Goal: Task Accomplishment & Management: Use online tool/utility

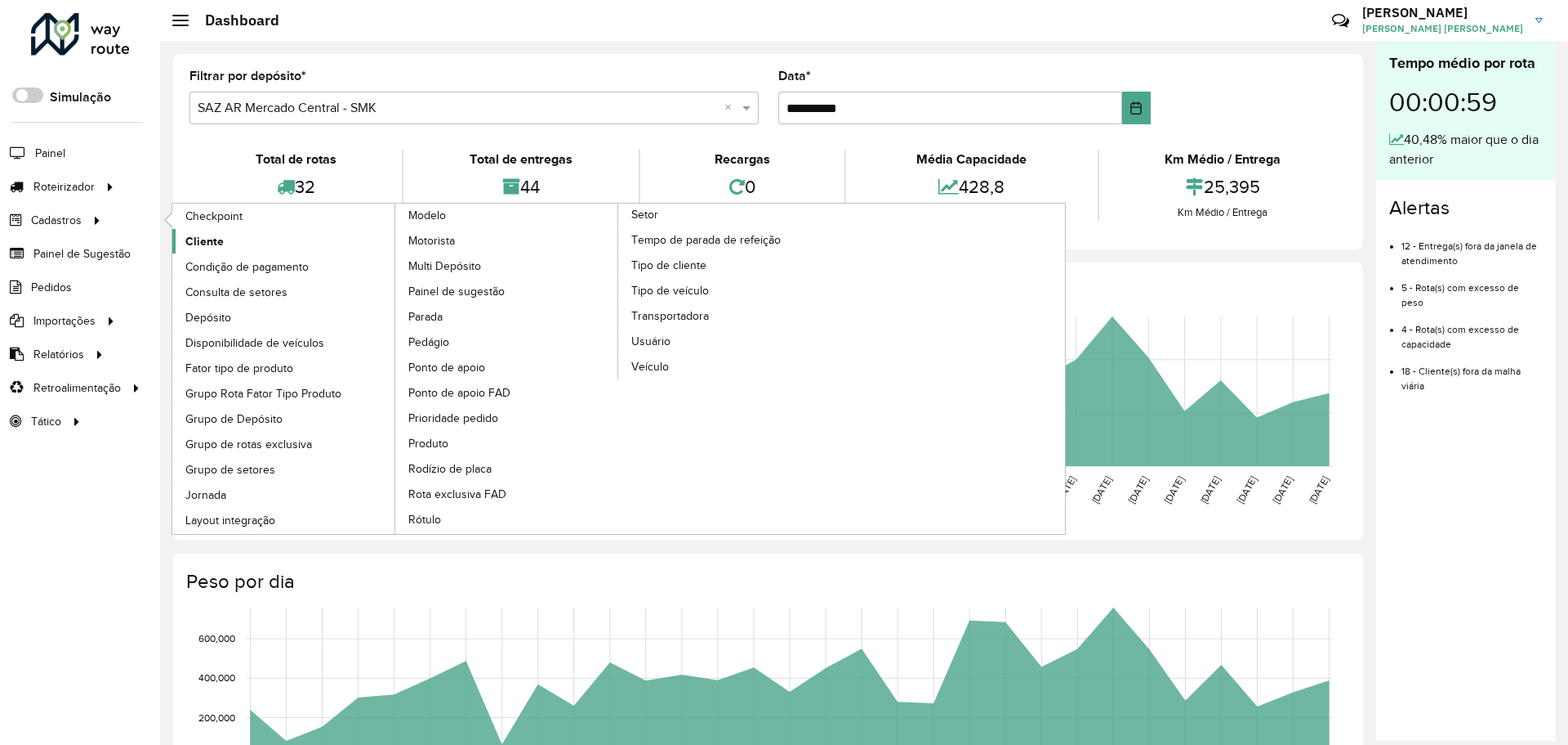
click at [265, 244] on link "Cliente" at bounding box center [284, 241] width 224 height 25
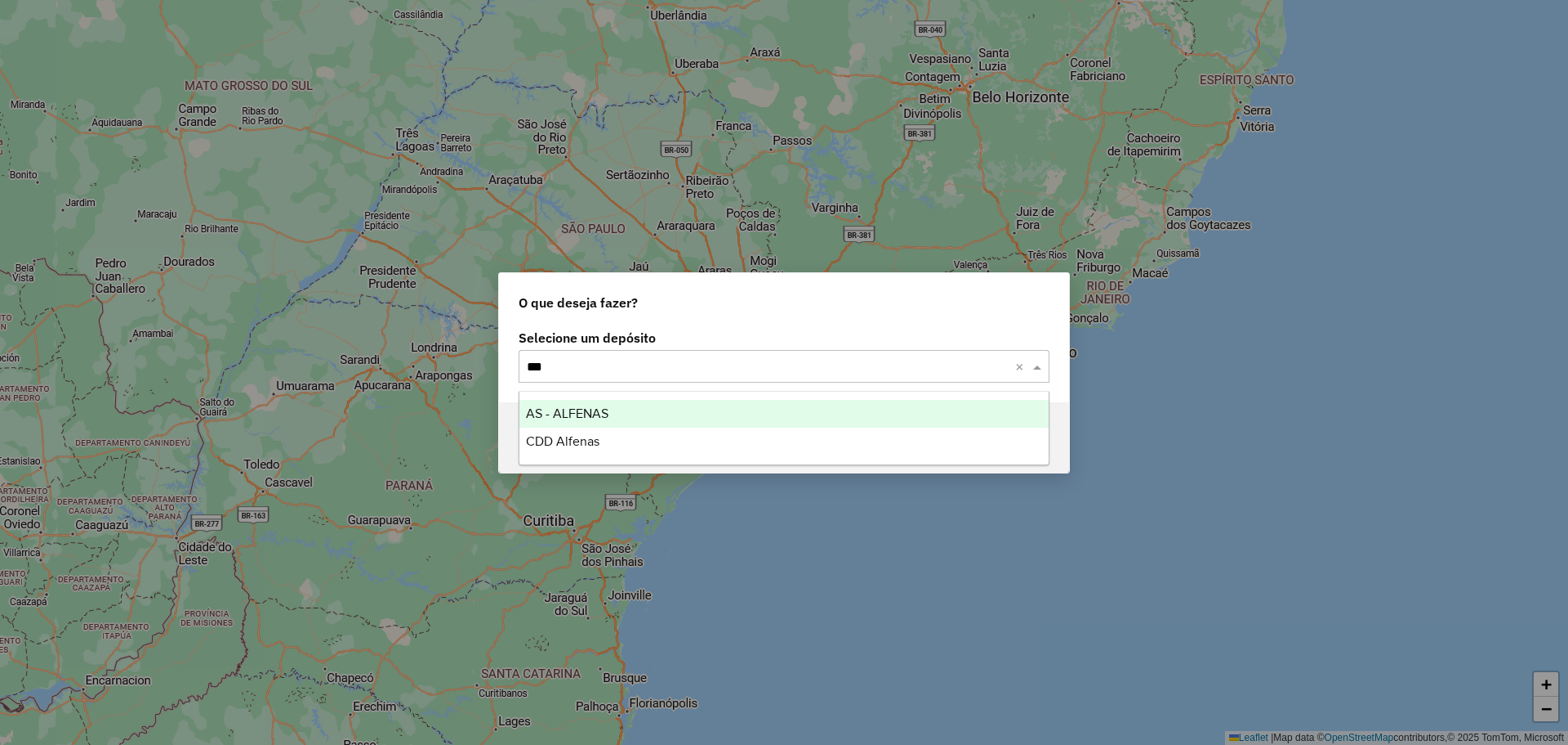
type input "****"
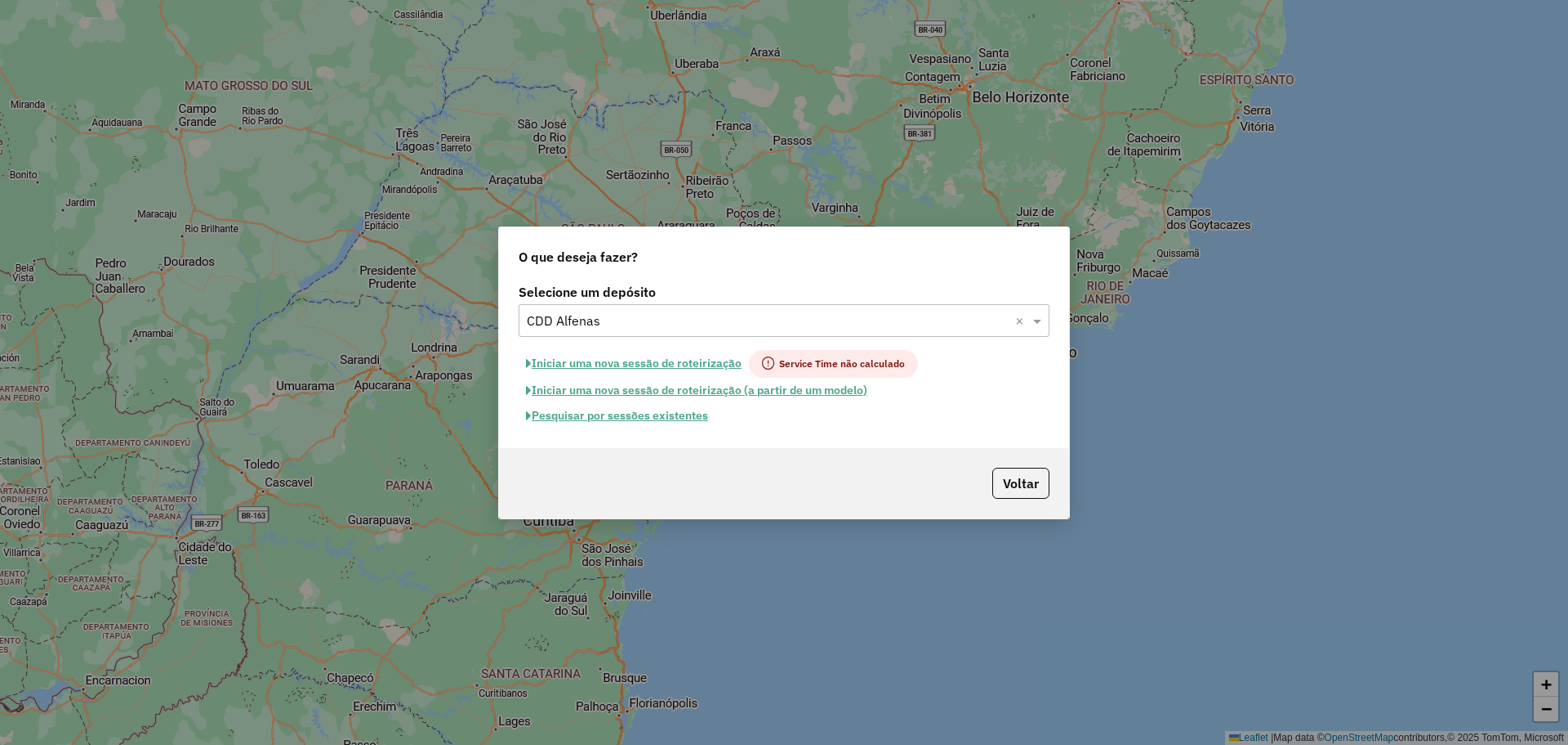
click at [636, 424] on button "Pesquisar por sessões existentes" at bounding box center [617, 415] width 197 height 26
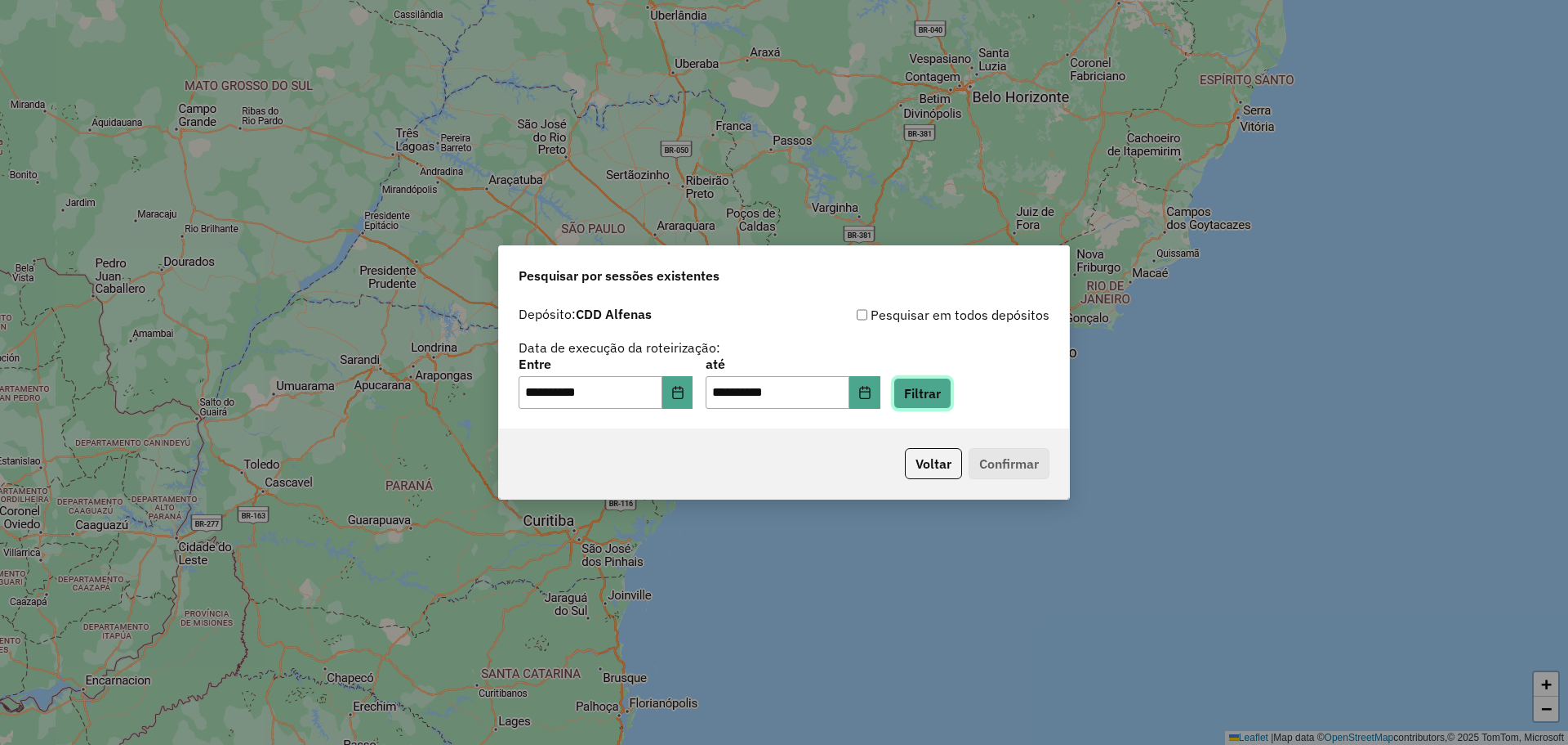
click at [930, 390] on button "Filtrar" at bounding box center [922, 393] width 58 height 31
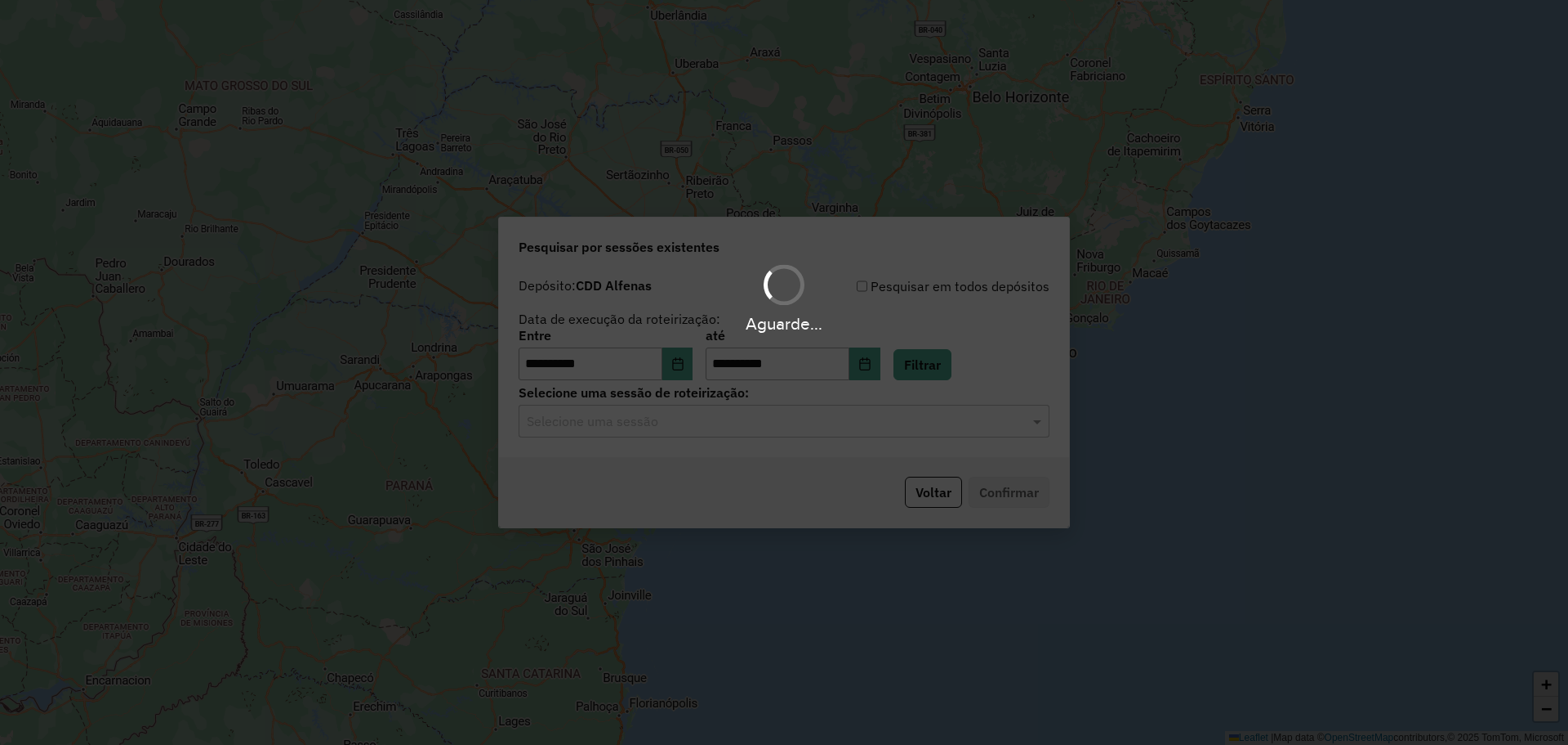
click at [788, 426] on div "Aguarde..." at bounding box center [784, 372] width 1568 height 745
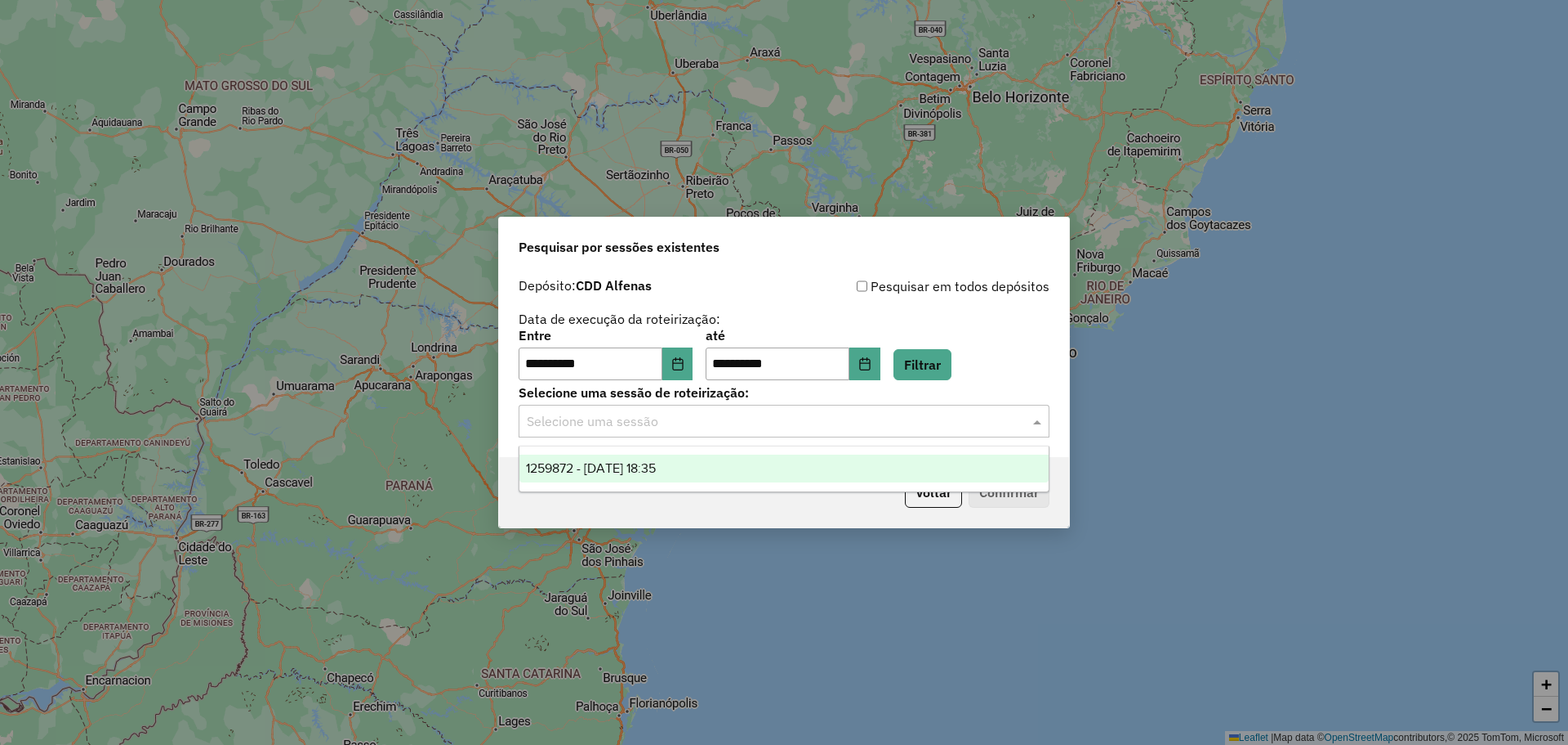
click at [788, 426] on input "text" at bounding box center [767, 421] width 482 height 20
drag, startPoint x: 781, startPoint y: 463, endPoint x: 878, endPoint y: 460, distance: 97.0
click at [782, 464] on div "1259872 - [DATE] 18:35" at bounding box center [784, 469] width 530 height 28
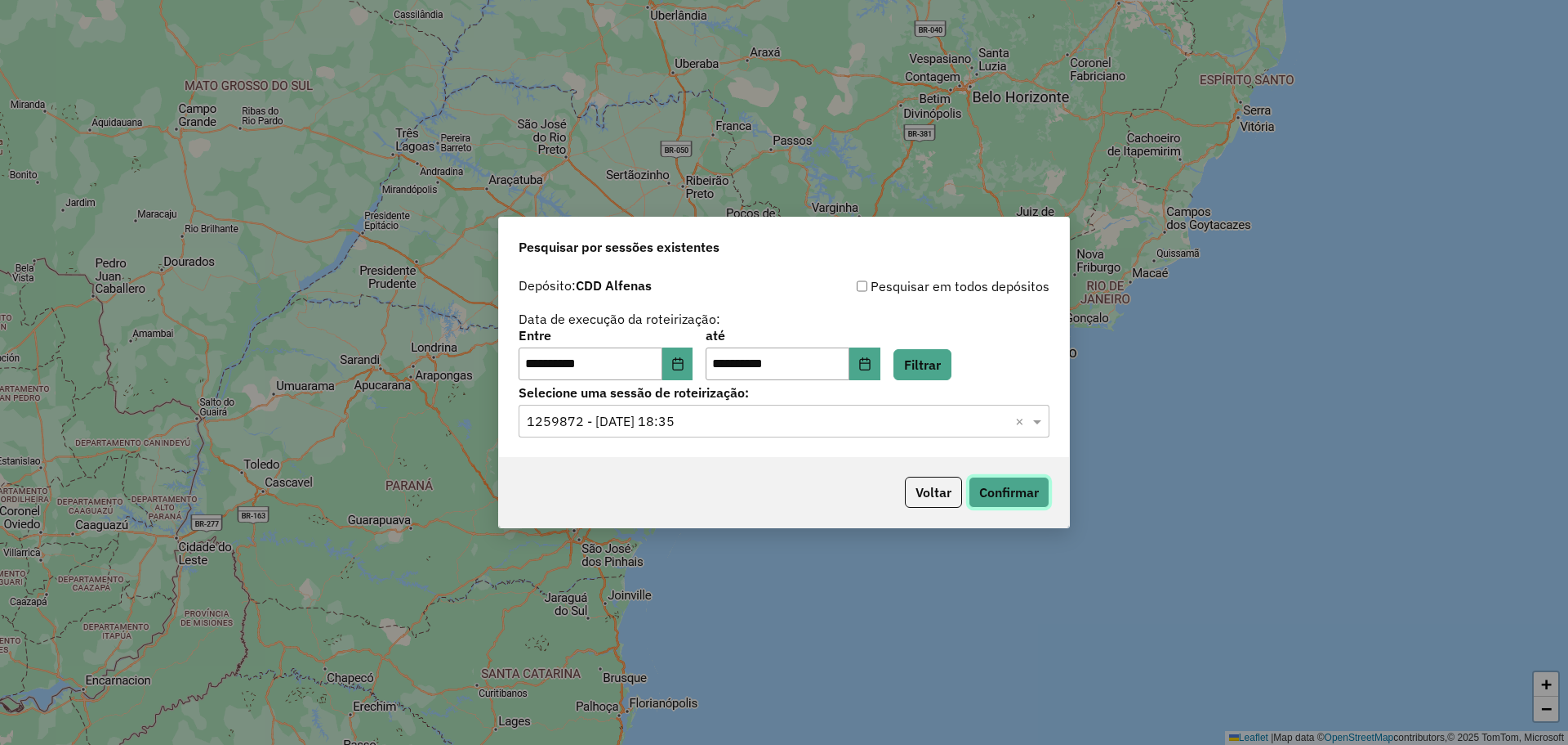
click at [975, 491] on button "Confirmar" at bounding box center [1009, 491] width 81 height 31
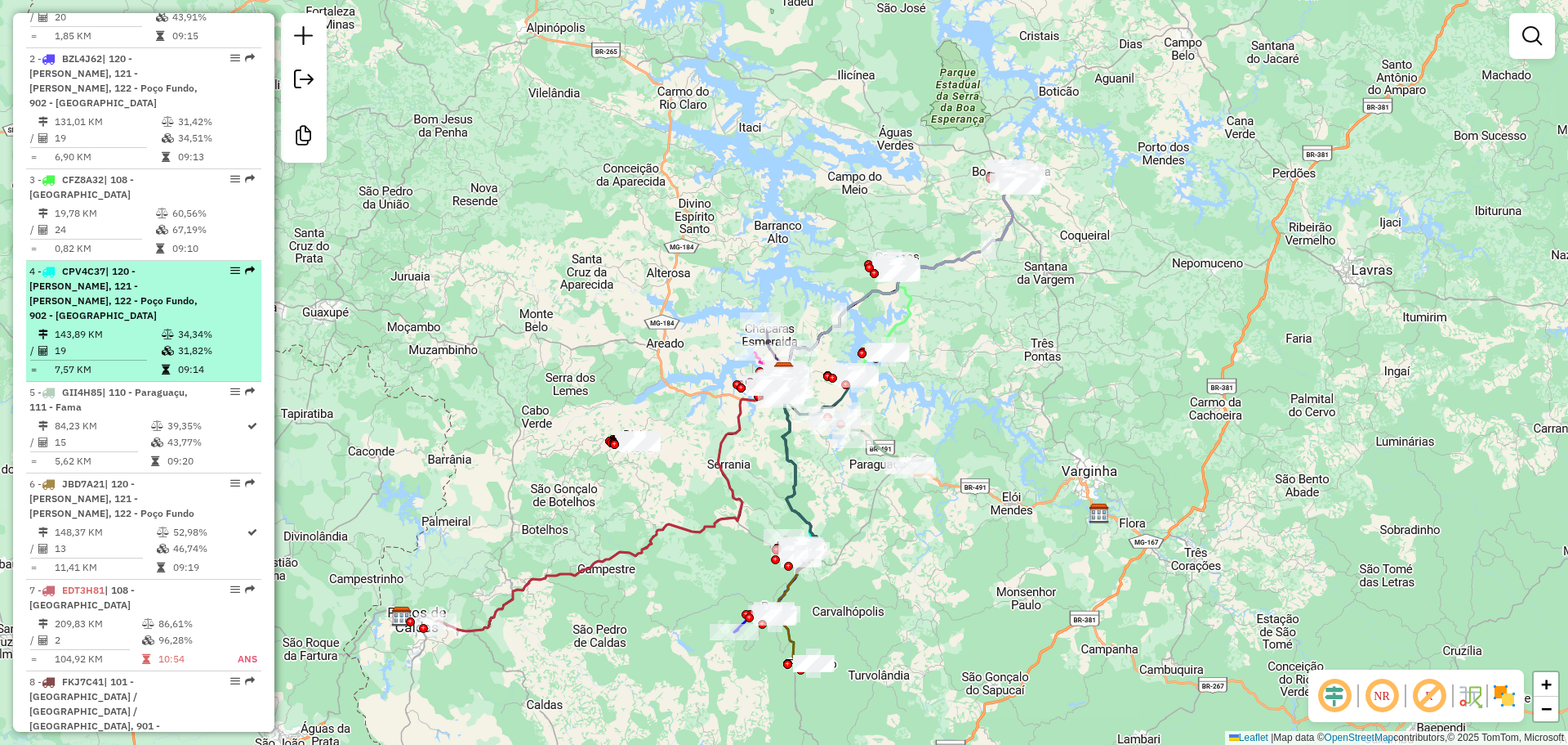
scroll to position [817, 0]
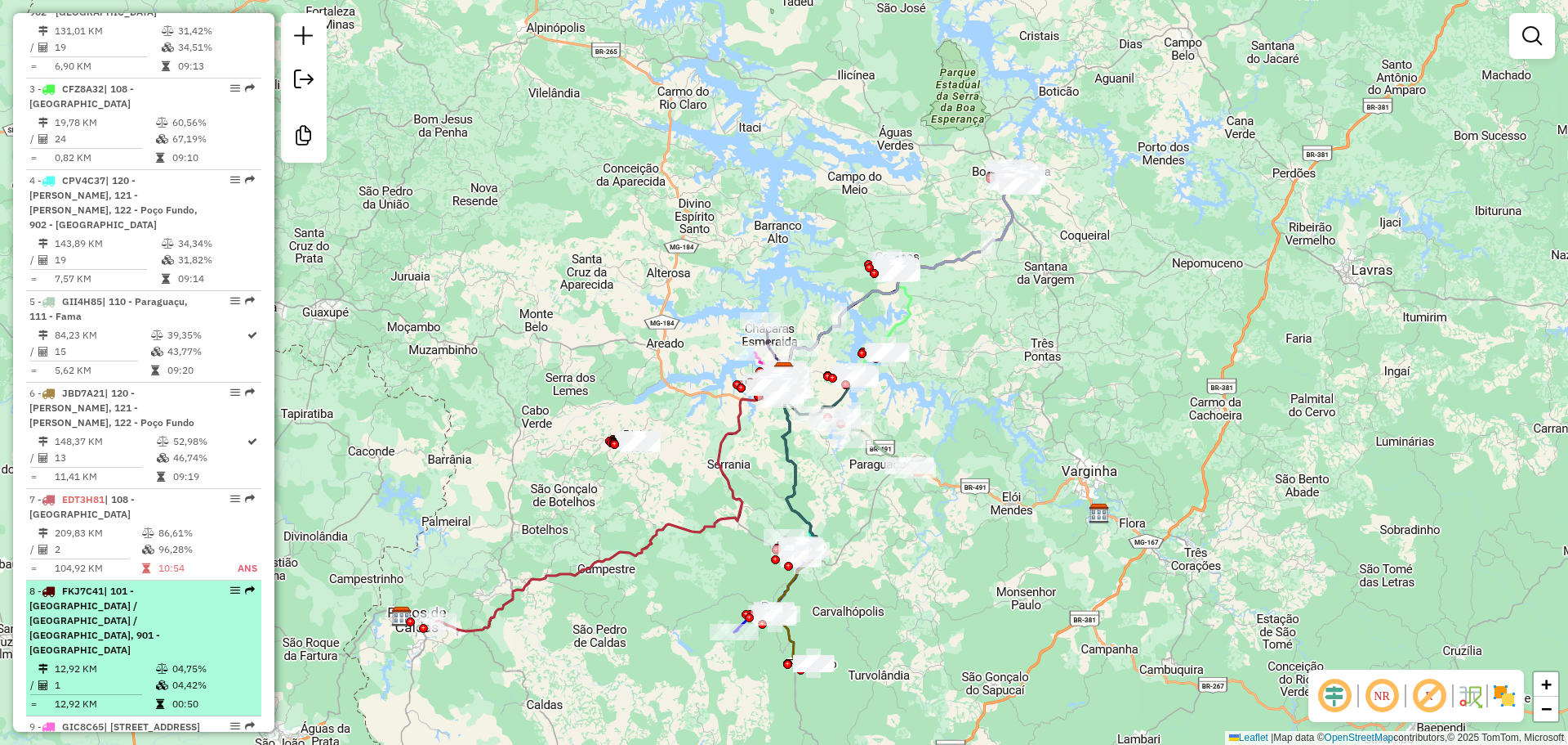
click at [124, 597] on div "8 - FKJ7C41 | 101 - Jardim São Lucas / Aeroporto / Trevo, 901 - Centro de Alfen…" at bounding box center [116, 620] width 174 height 74
select select "**********"
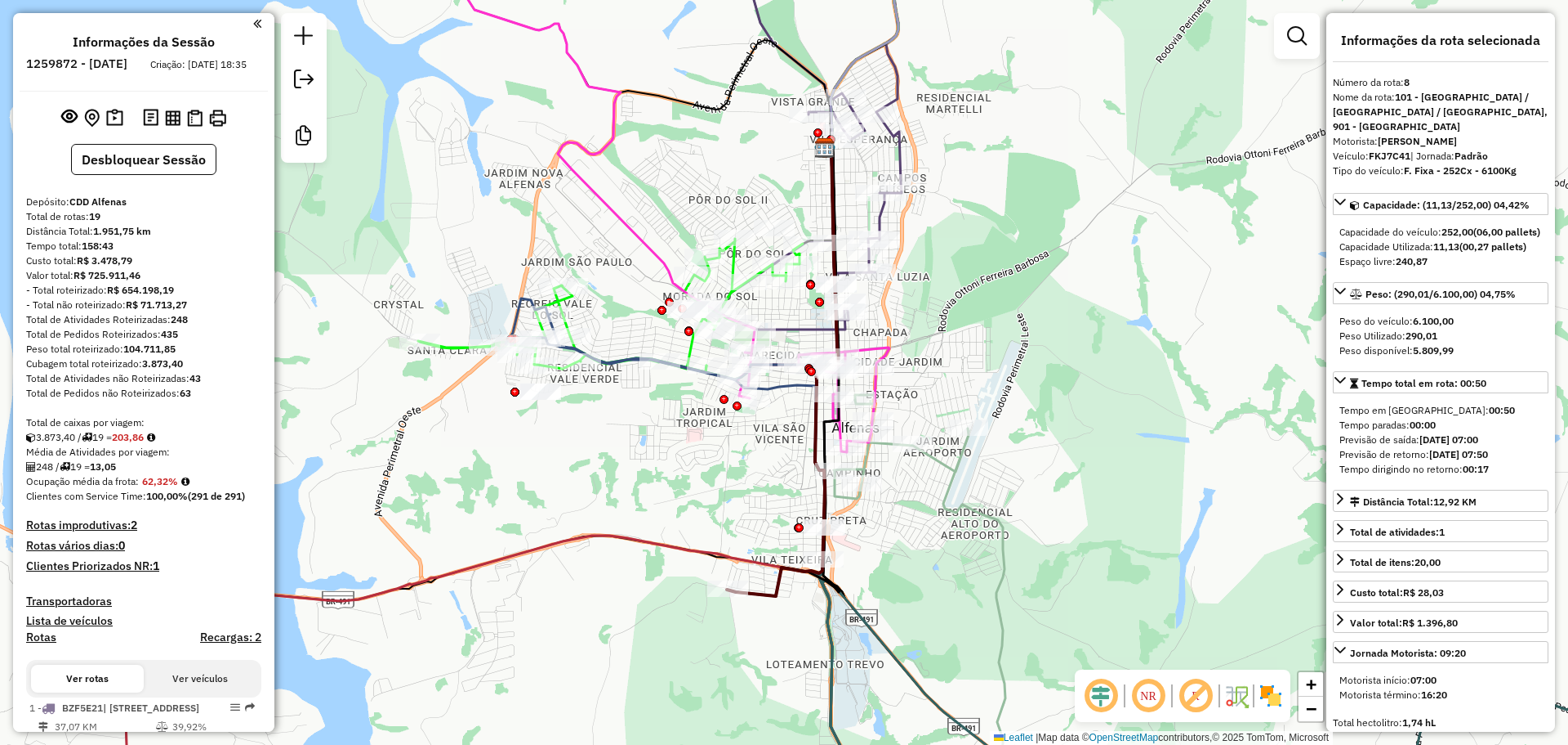
scroll to position [0, 0]
click at [119, 128] on img at bounding box center [114, 118] width 17 height 19
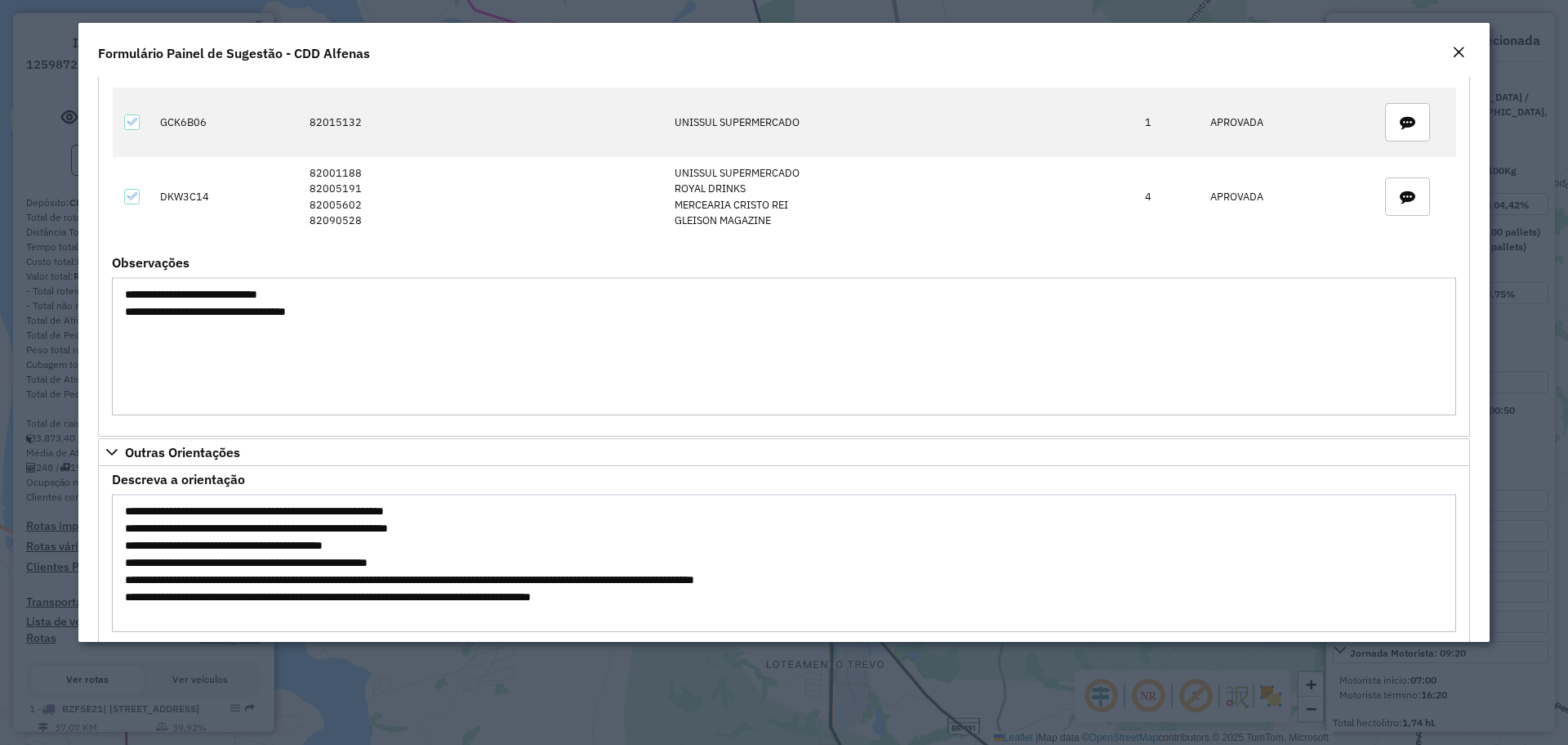
scroll to position [3436, 0]
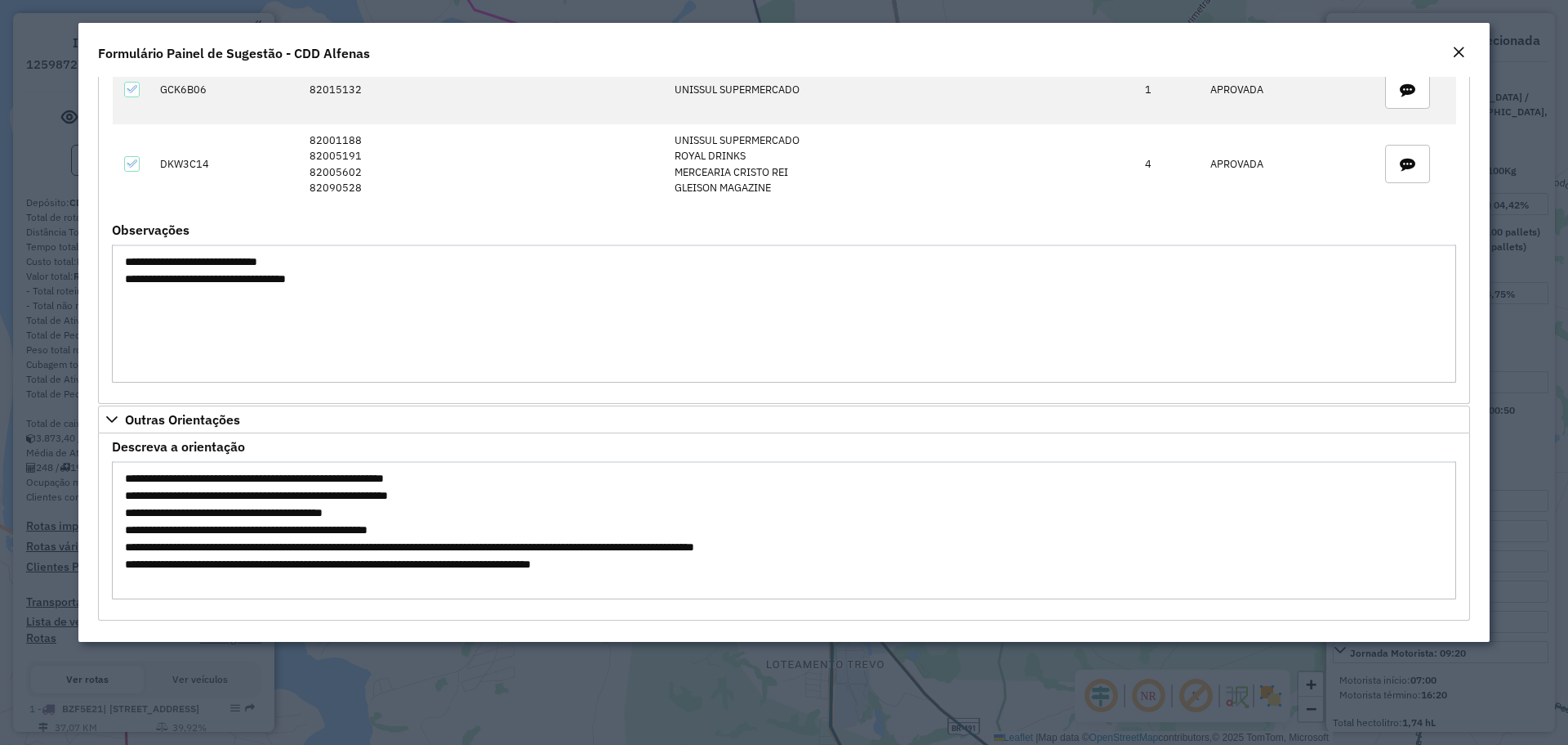
click at [246, 495] on textarea "**********" at bounding box center [783, 530] width 1344 height 138
click at [497, 635] on div "**********" at bounding box center [784, 359] width 1411 height 564
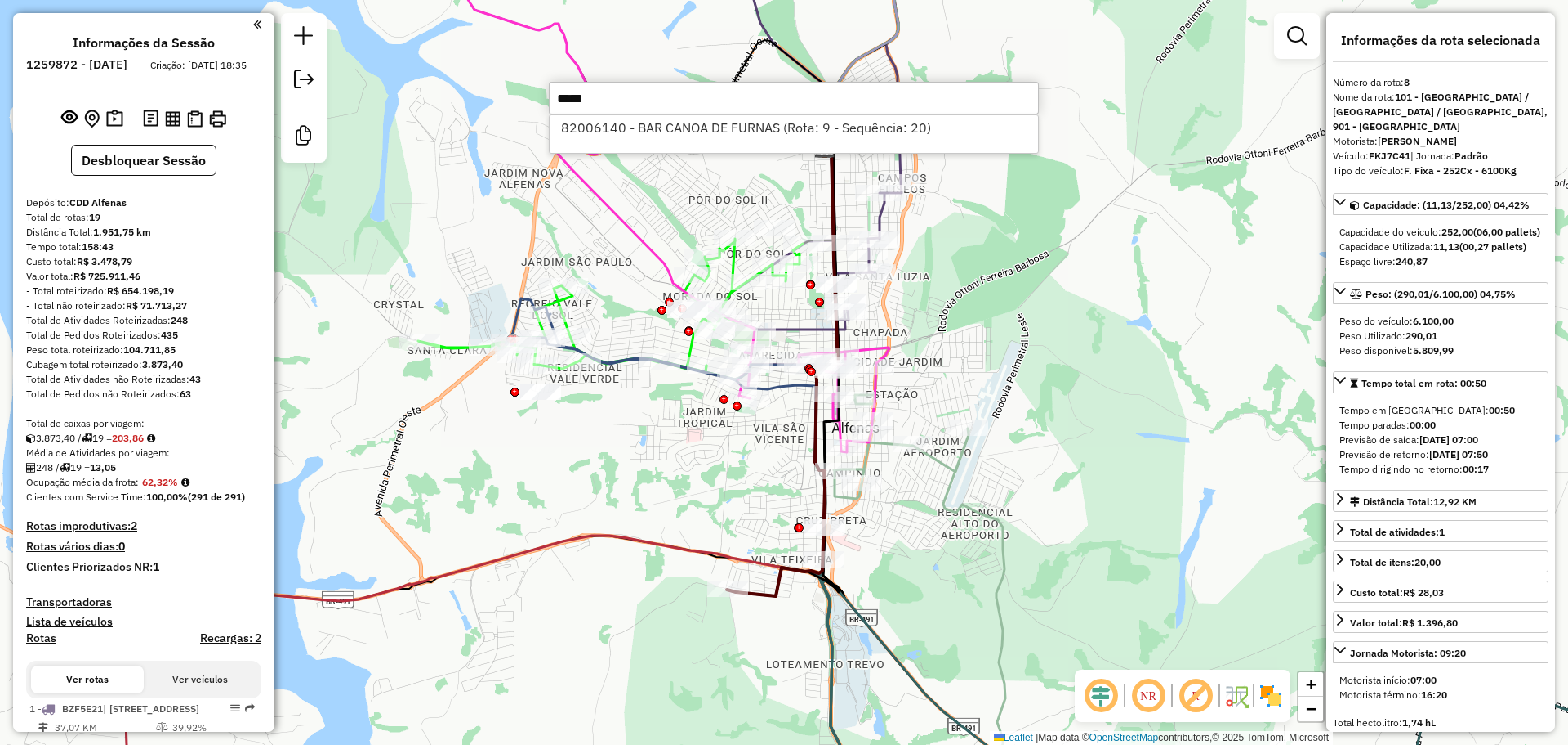
type input "****"
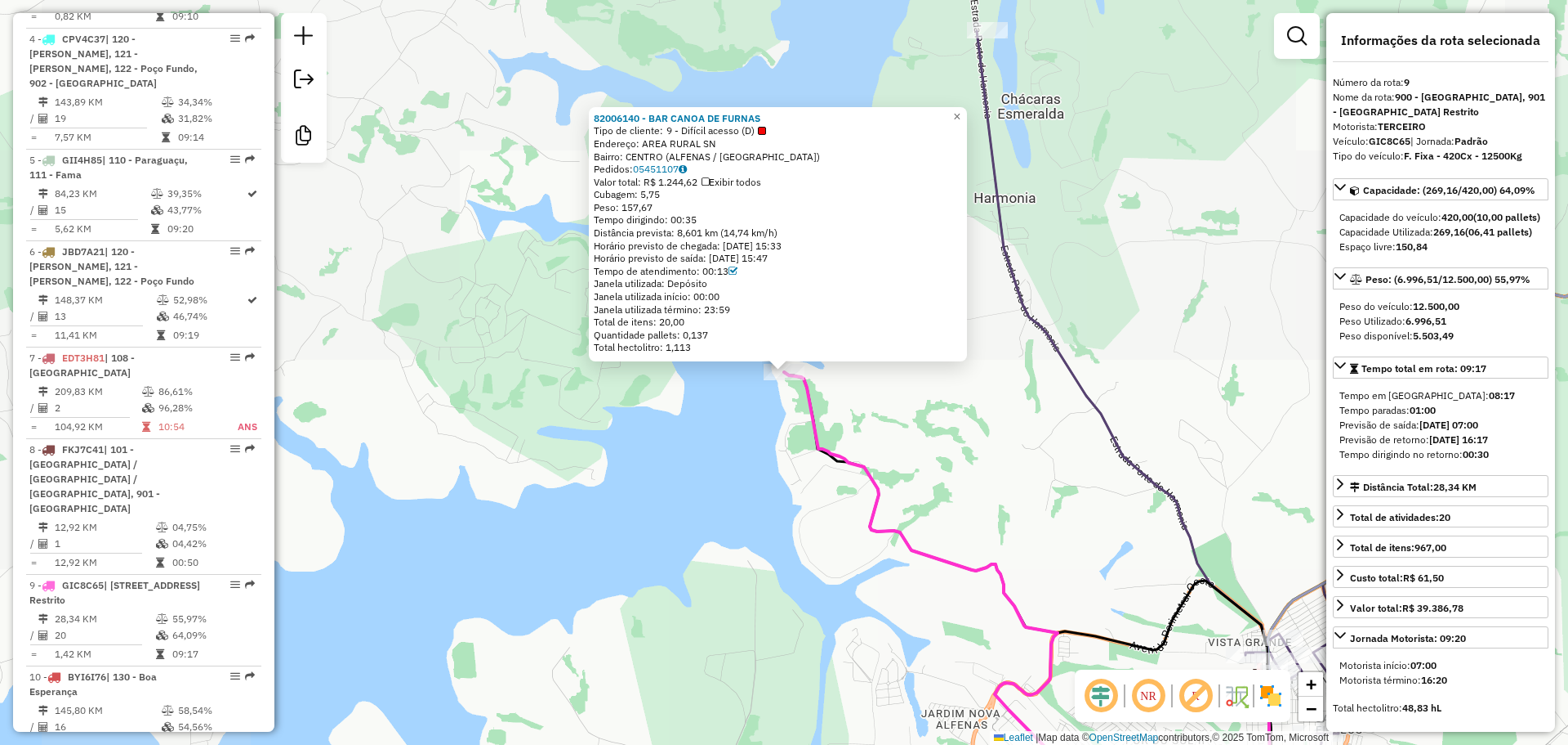
scroll to position [1476, 0]
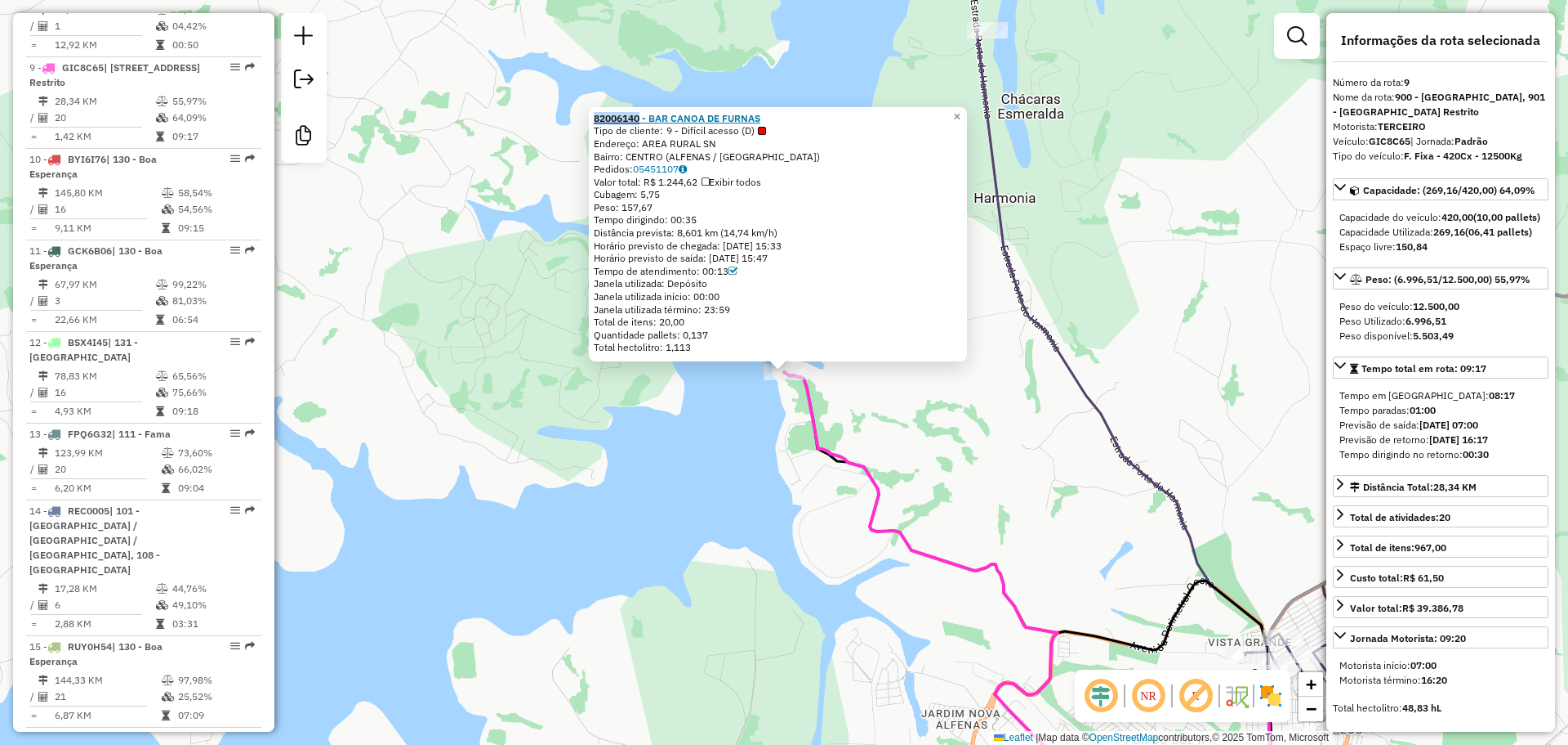
drag, startPoint x: 594, startPoint y: 118, endPoint x: 646, endPoint y: 116, distance: 52.0
click at [645, 116] on div "82006140 - BAR CANOA DE FURNAS Tipo de cliente: 9 - Difícil acesso (D) Endereço…" at bounding box center [778, 235] width 379 height 255
copy strong "82006140"
click at [868, 416] on div "82006140 - BAR CANOA DE FURNAS Tipo de cliente: 9 - Difícil acesso (D) Endereço…" at bounding box center [784, 372] width 1568 height 745
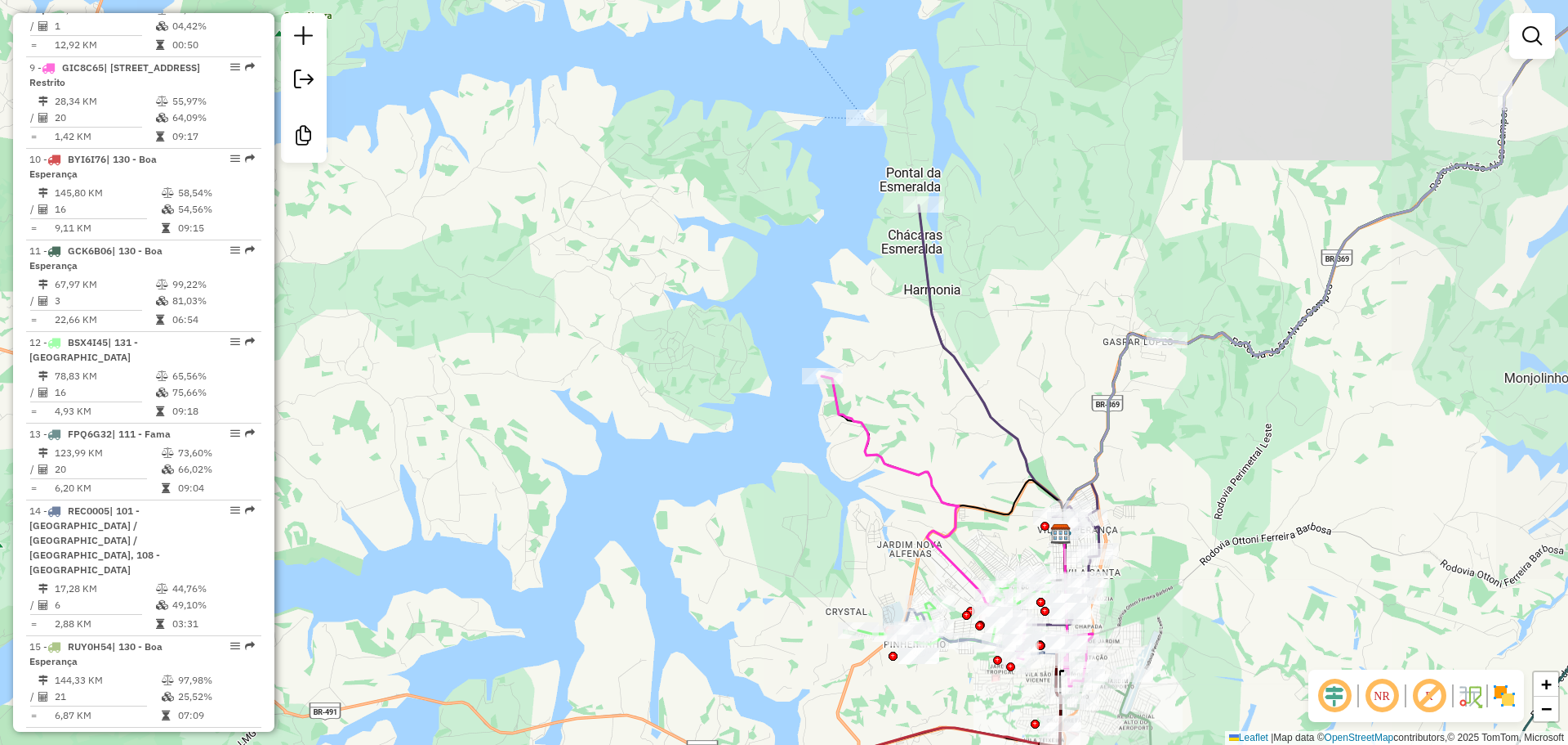
drag, startPoint x: 955, startPoint y: 560, endPoint x: 925, endPoint y: 484, distance: 81.7
click at [924, 484] on icon at bounding box center [957, 531] width 271 height 310
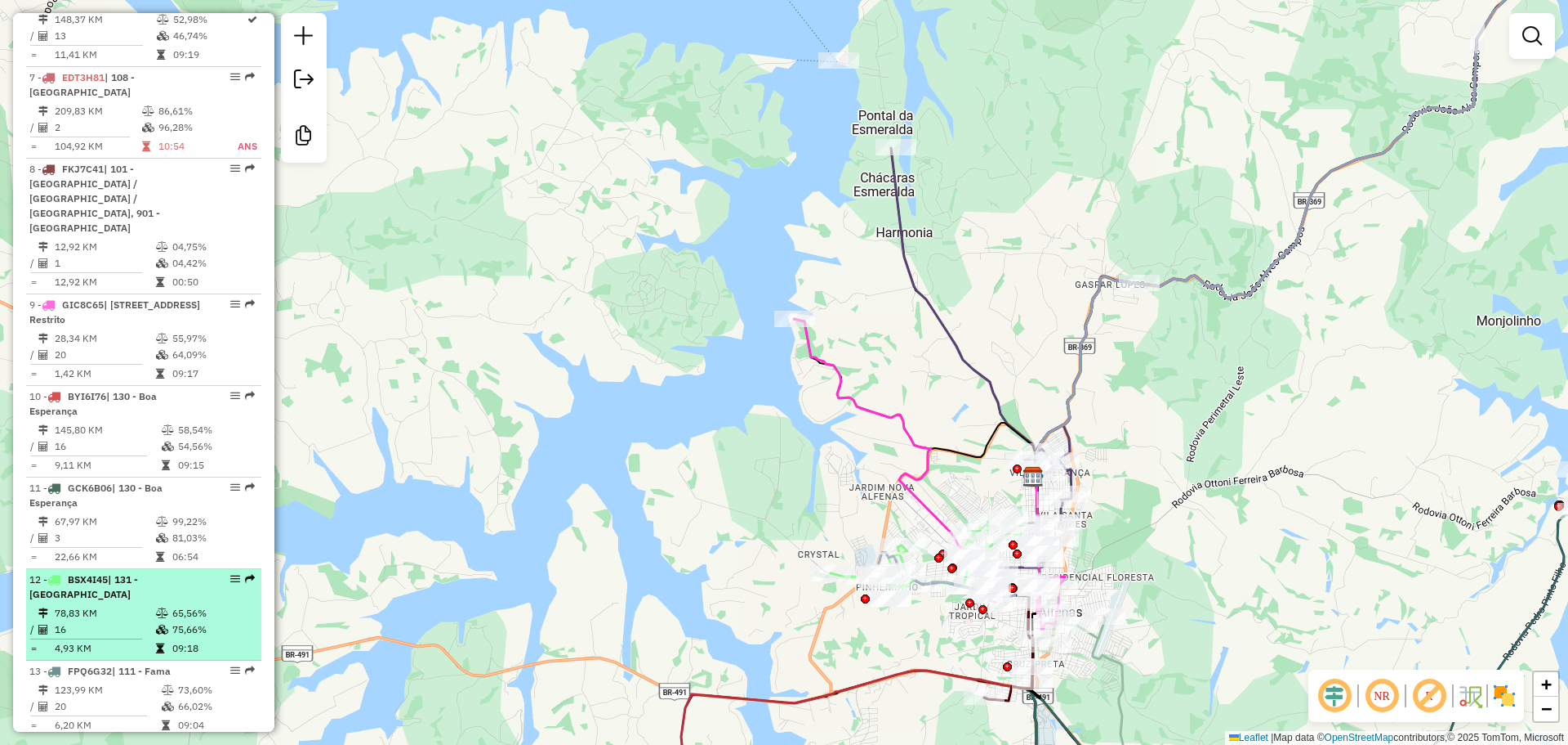
scroll to position [1312, 0]
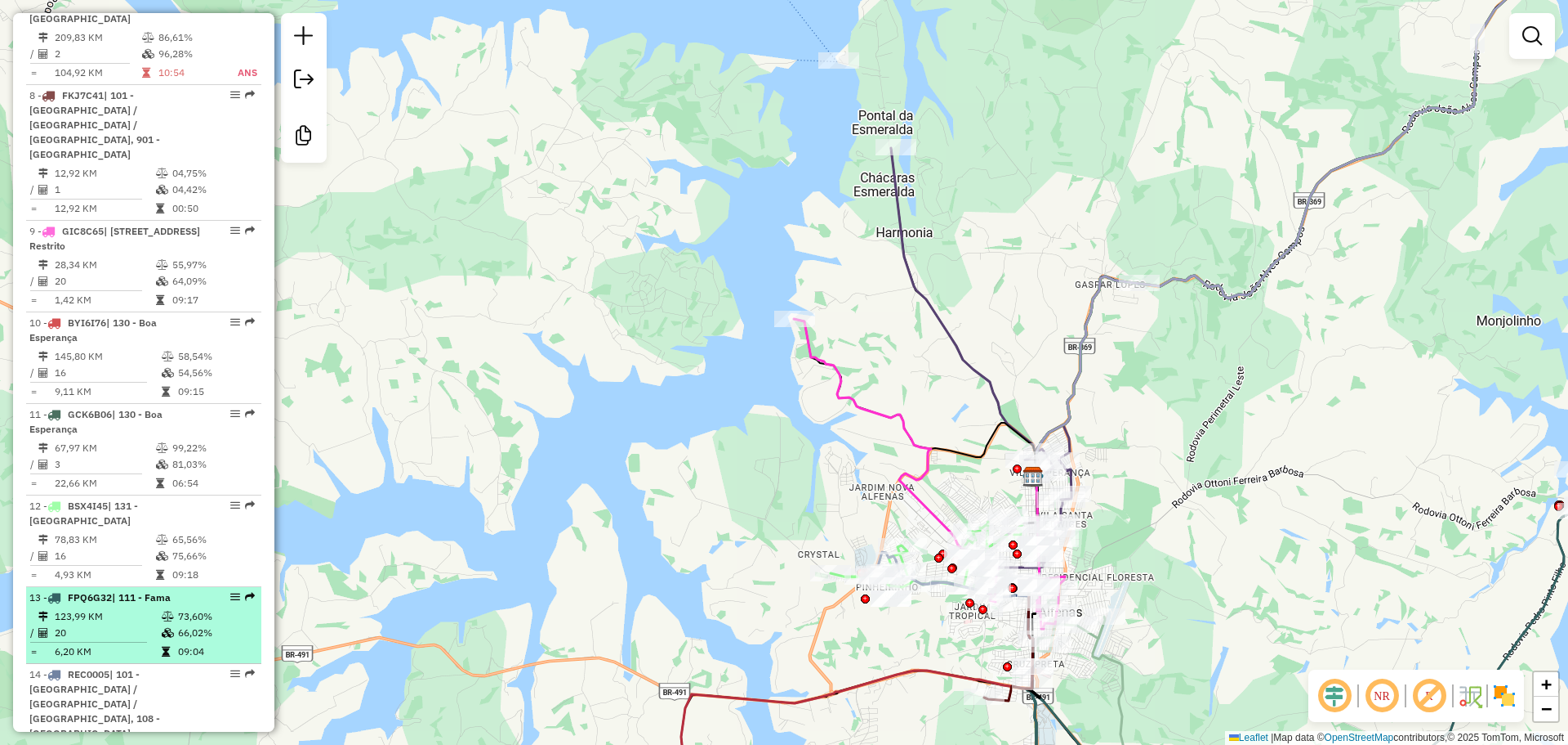
click at [111, 591] on span "FPQ6G32" at bounding box center [90, 597] width 44 height 12
select select "**********"
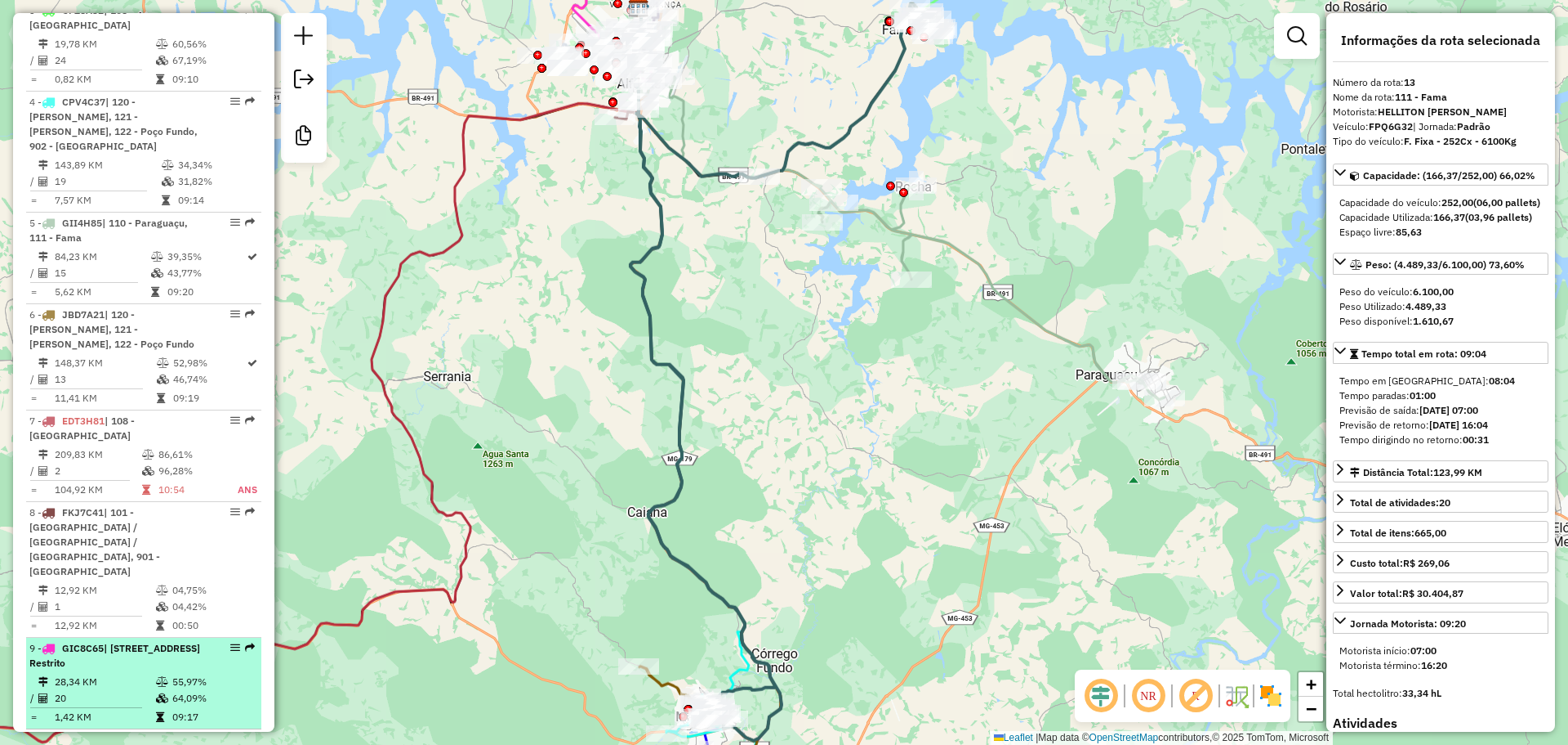
scroll to position [1068, 0]
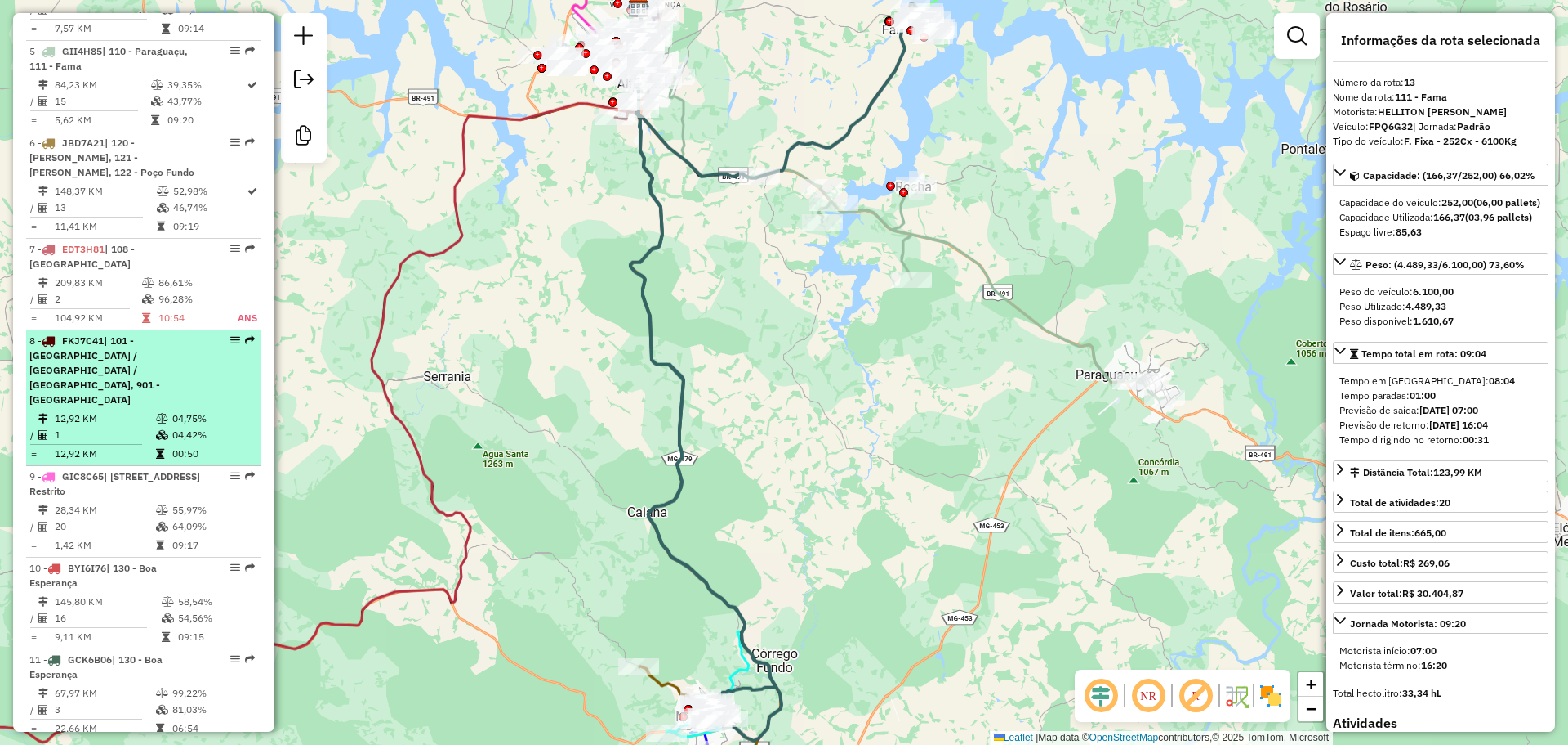
click at [123, 342] on span "| 101 - Jardim São Lucas / Aeroporto / Trevo, 901 - Centro de Alfenas Restrito" at bounding box center [95, 370] width 131 height 71
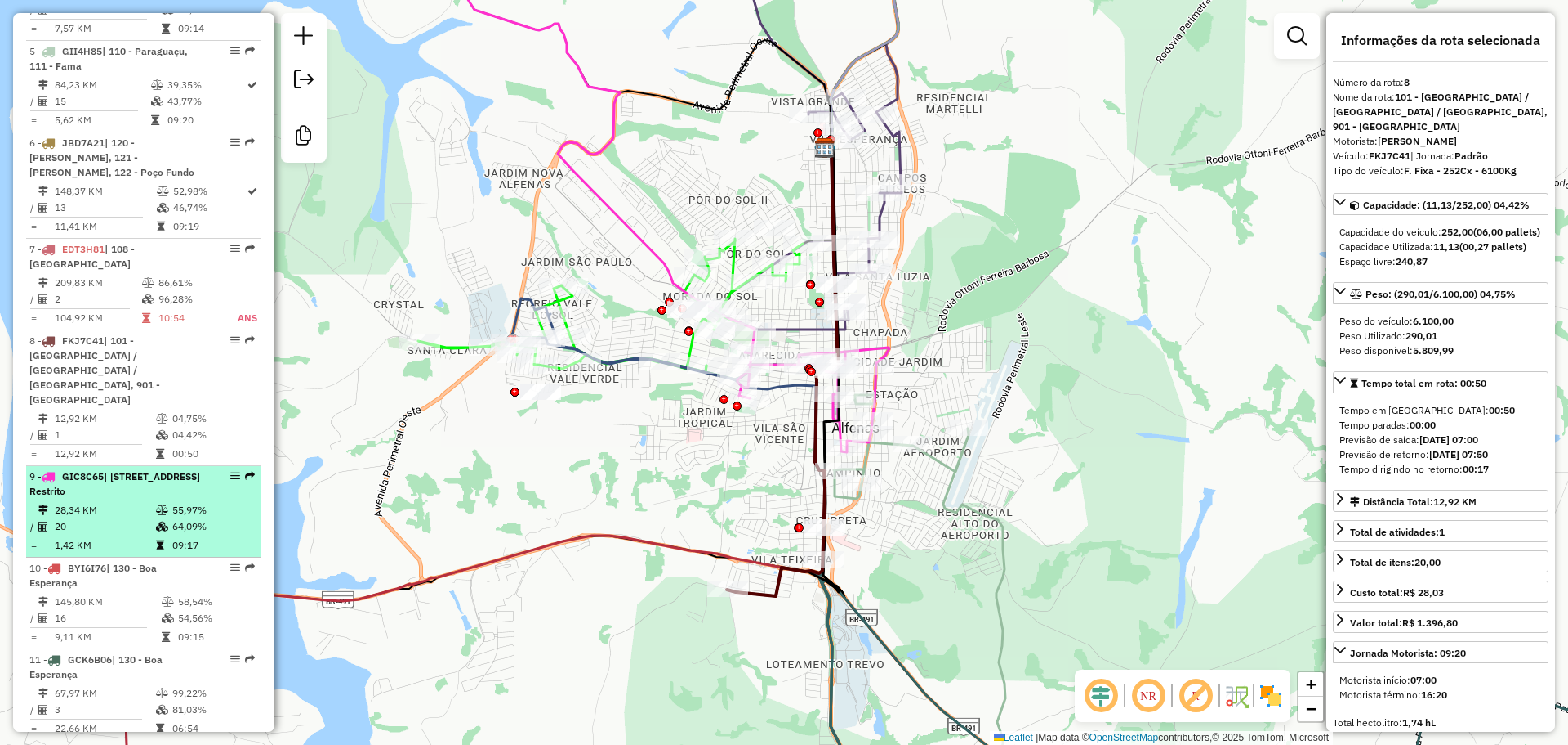
click at [171, 470] on span "| 900 - Centro de Alfenas, 901 - Centro de Alfenas Restrito" at bounding box center [114, 483] width 171 height 27
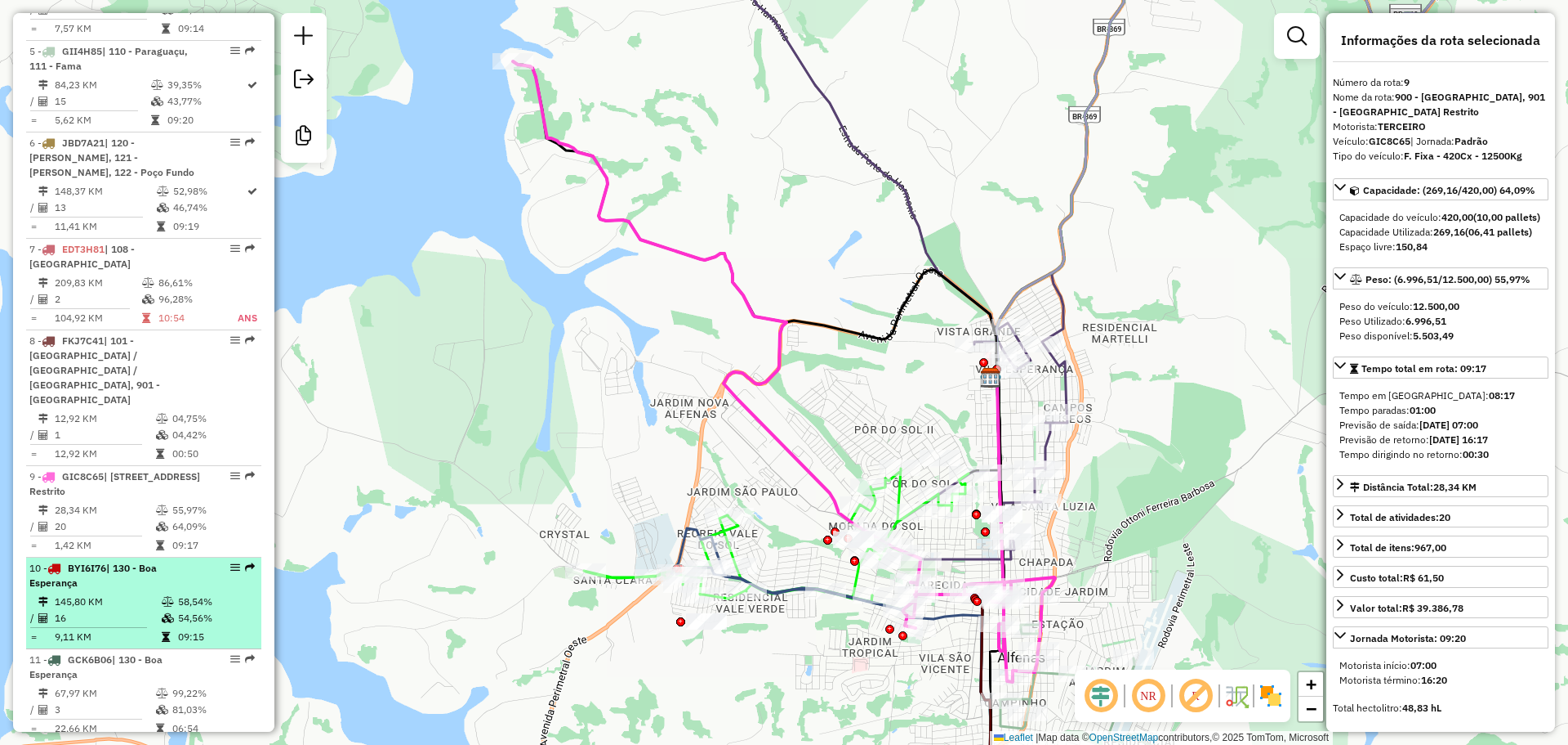
click at [152, 560] on div "10 - BYI6I76 | 130 - Boa Esperança" at bounding box center [116, 575] width 174 height 30
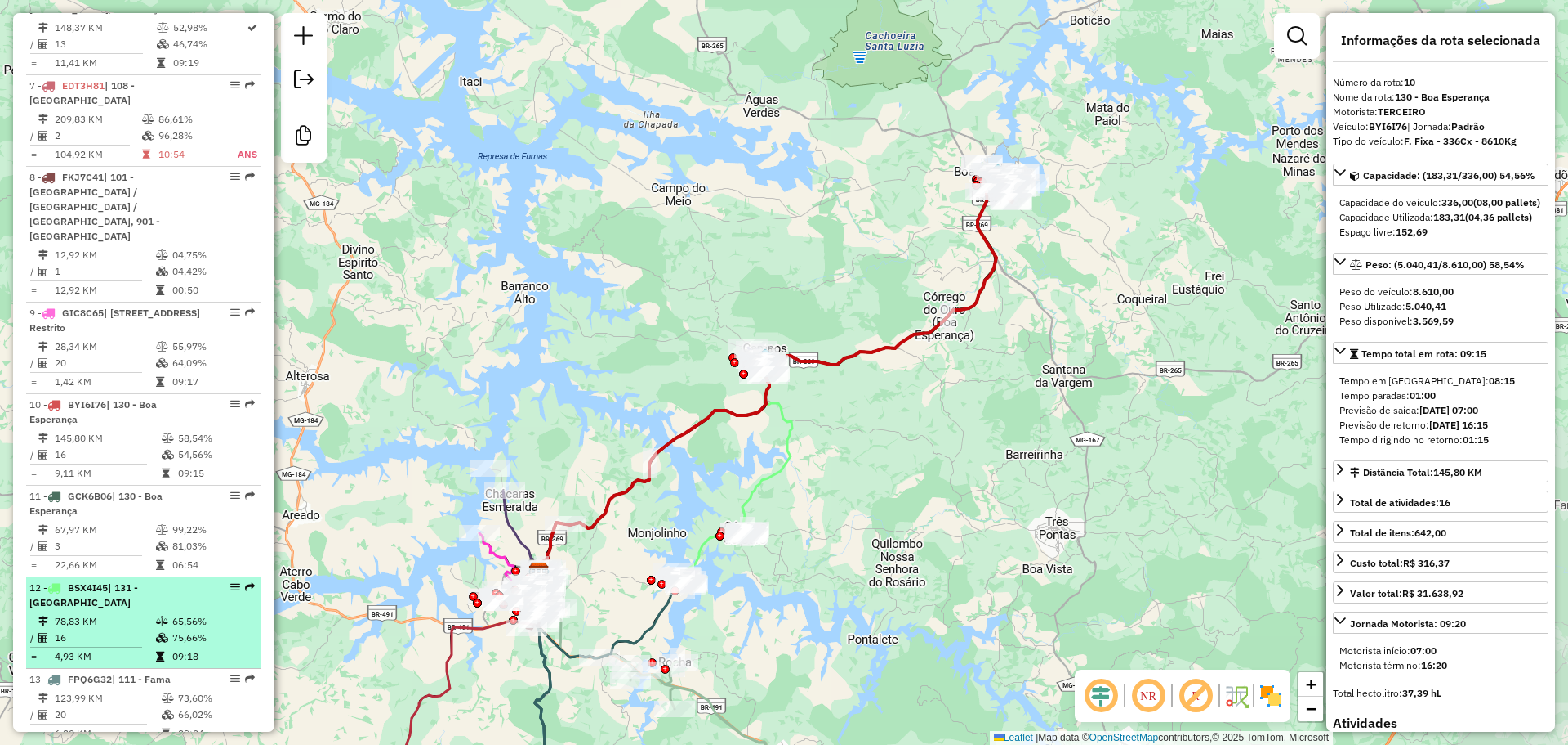
click at [138, 581] on span "| 131 - Campos Gerais" at bounding box center [84, 594] width 108 height 27
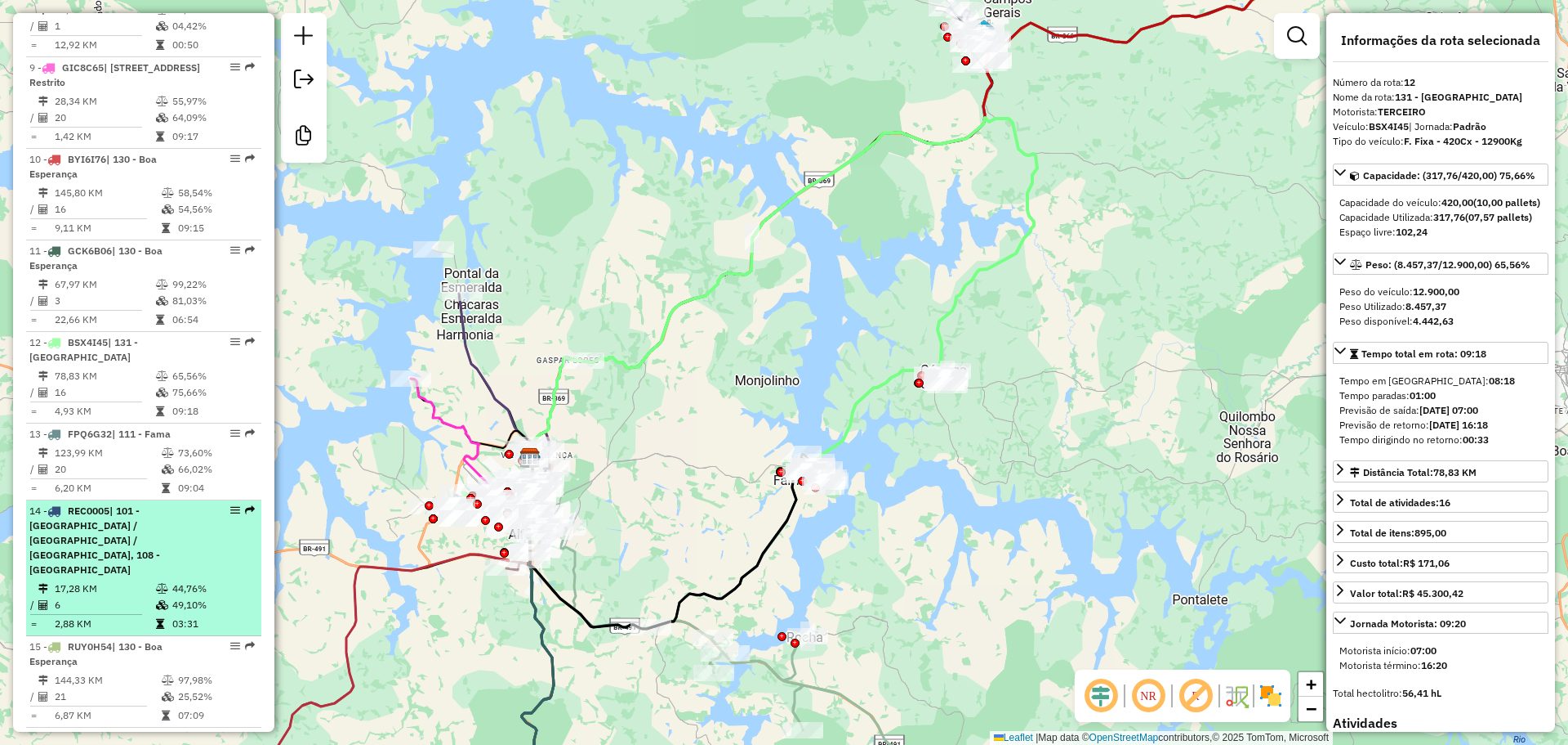
click at [135, 597] on td "6" at bounding box center [105, 605] width 102 height 17
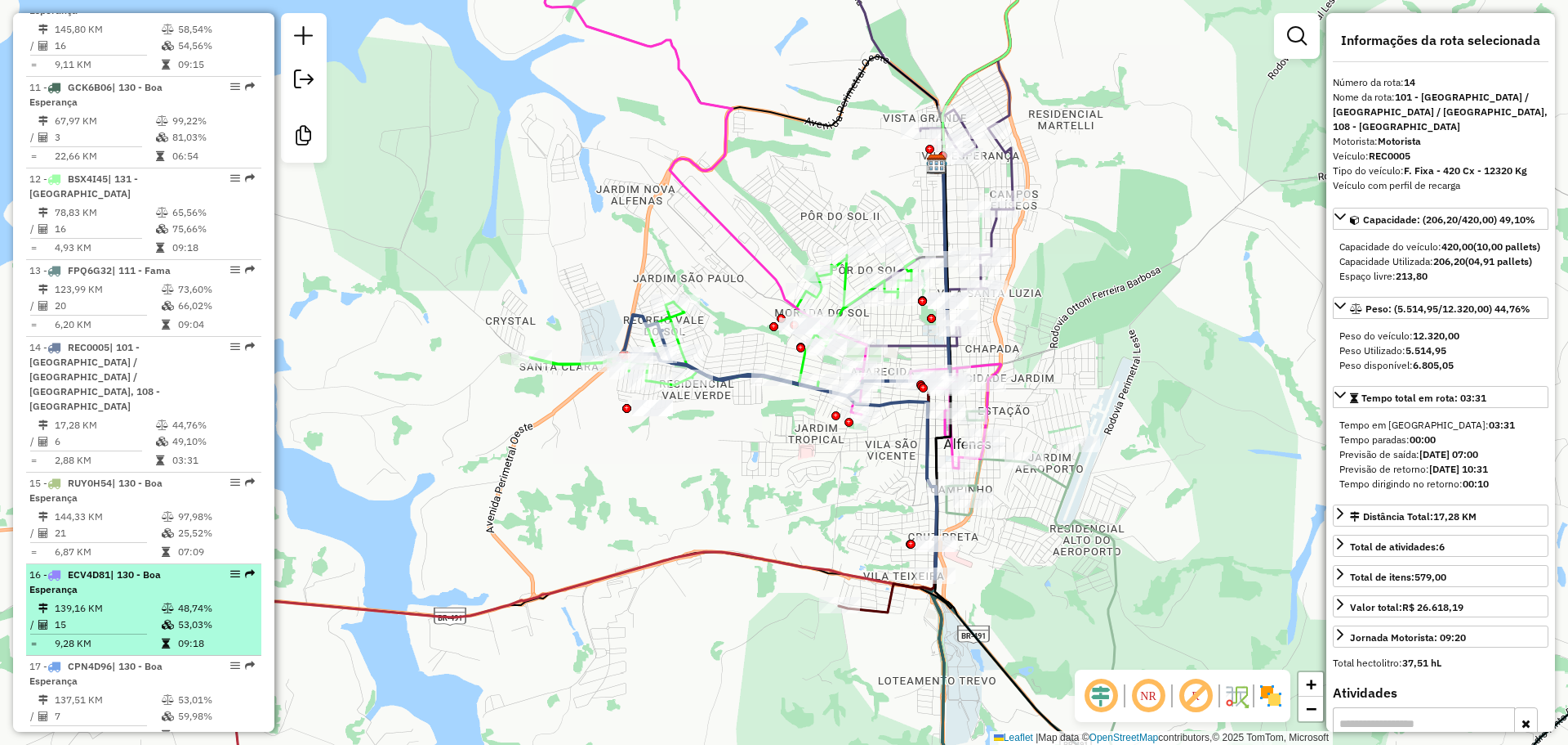
click at [136, 600] on table "139,16 KM 48,74% / 15 53,03% = 9,28 KM 09:18" at bounding box center [144, 626] width 229 height 51
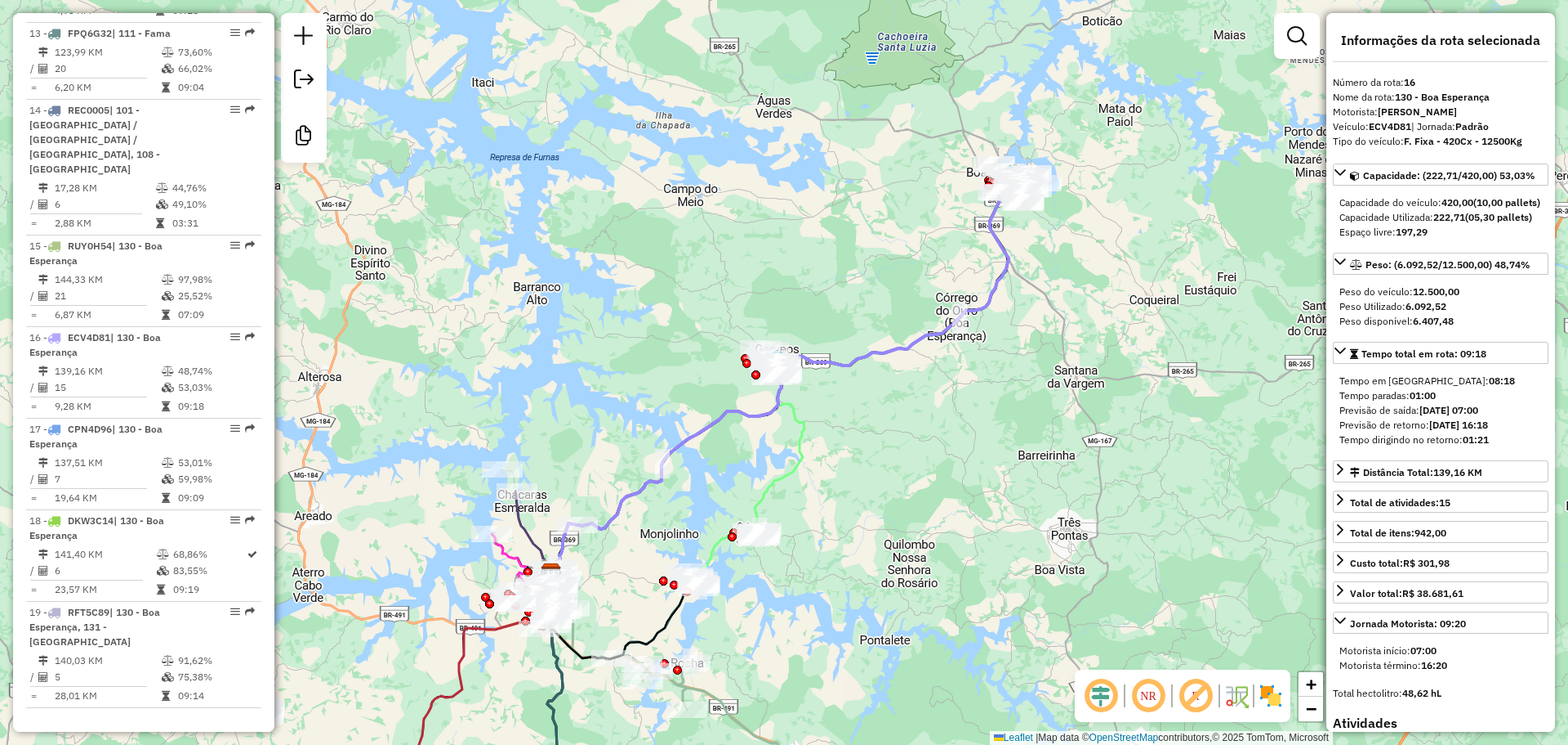
scroll to position [1967, 0]
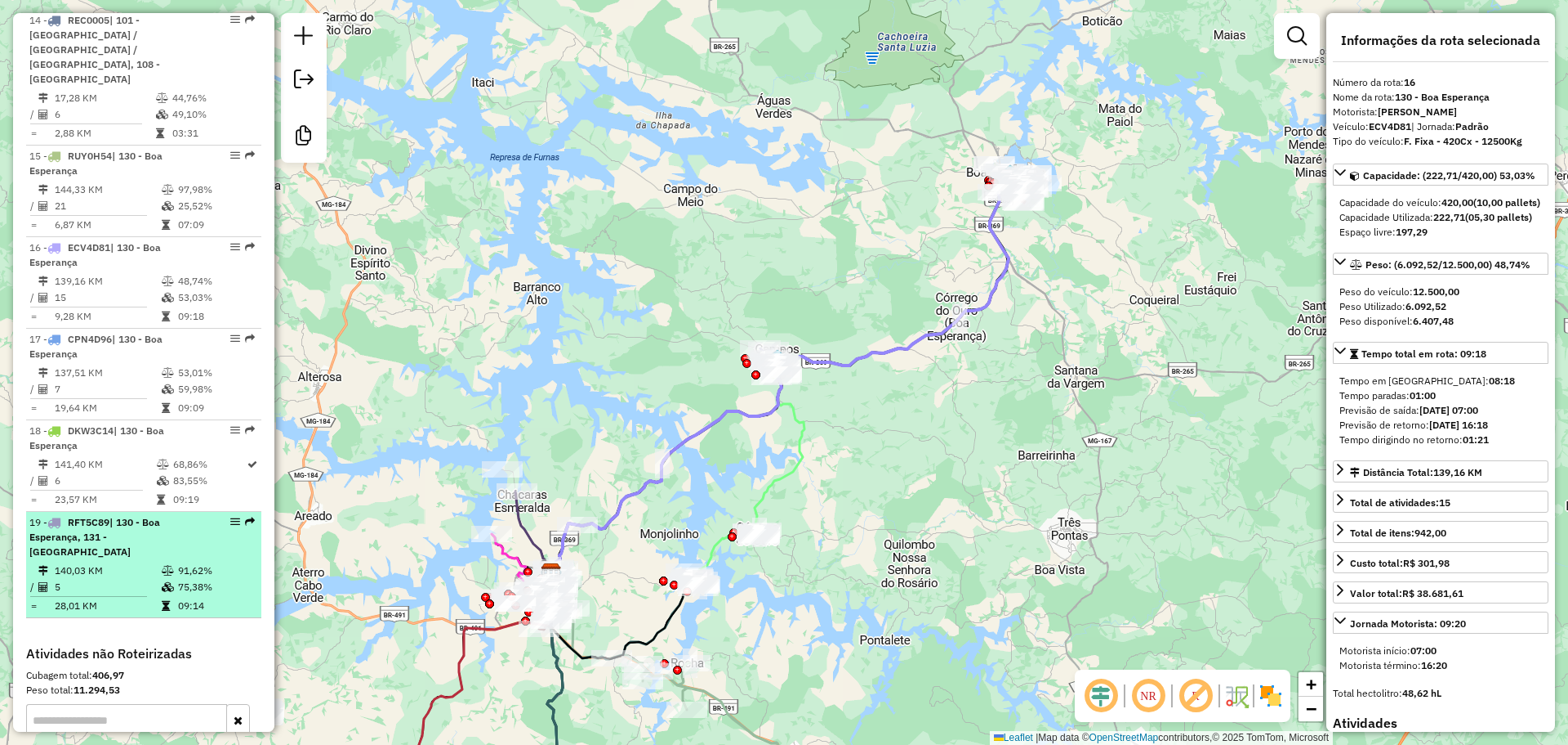
click at [128, 578] on td "5" at bounding box center [107, 586] width 107 height 17
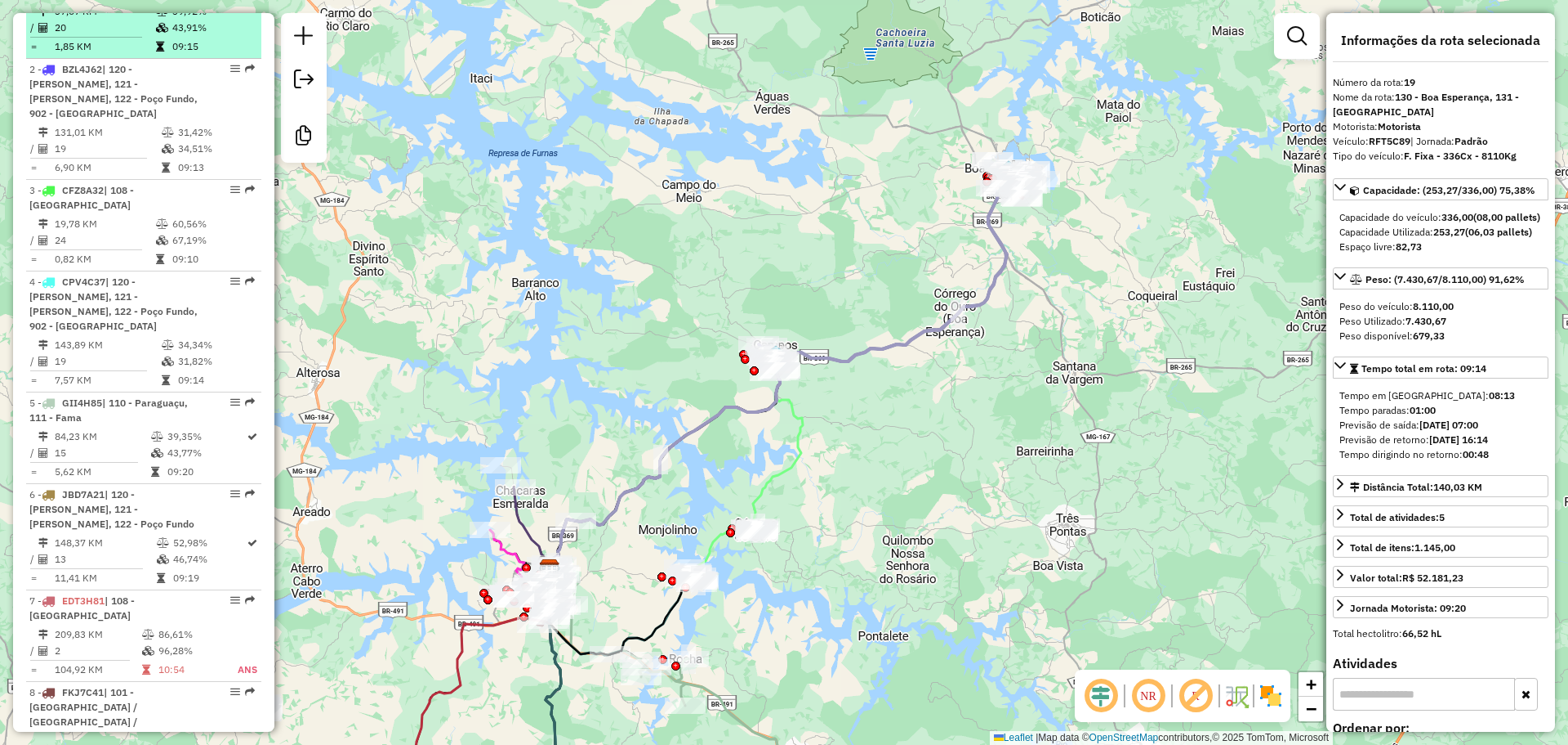
scroll to position [413, 0]
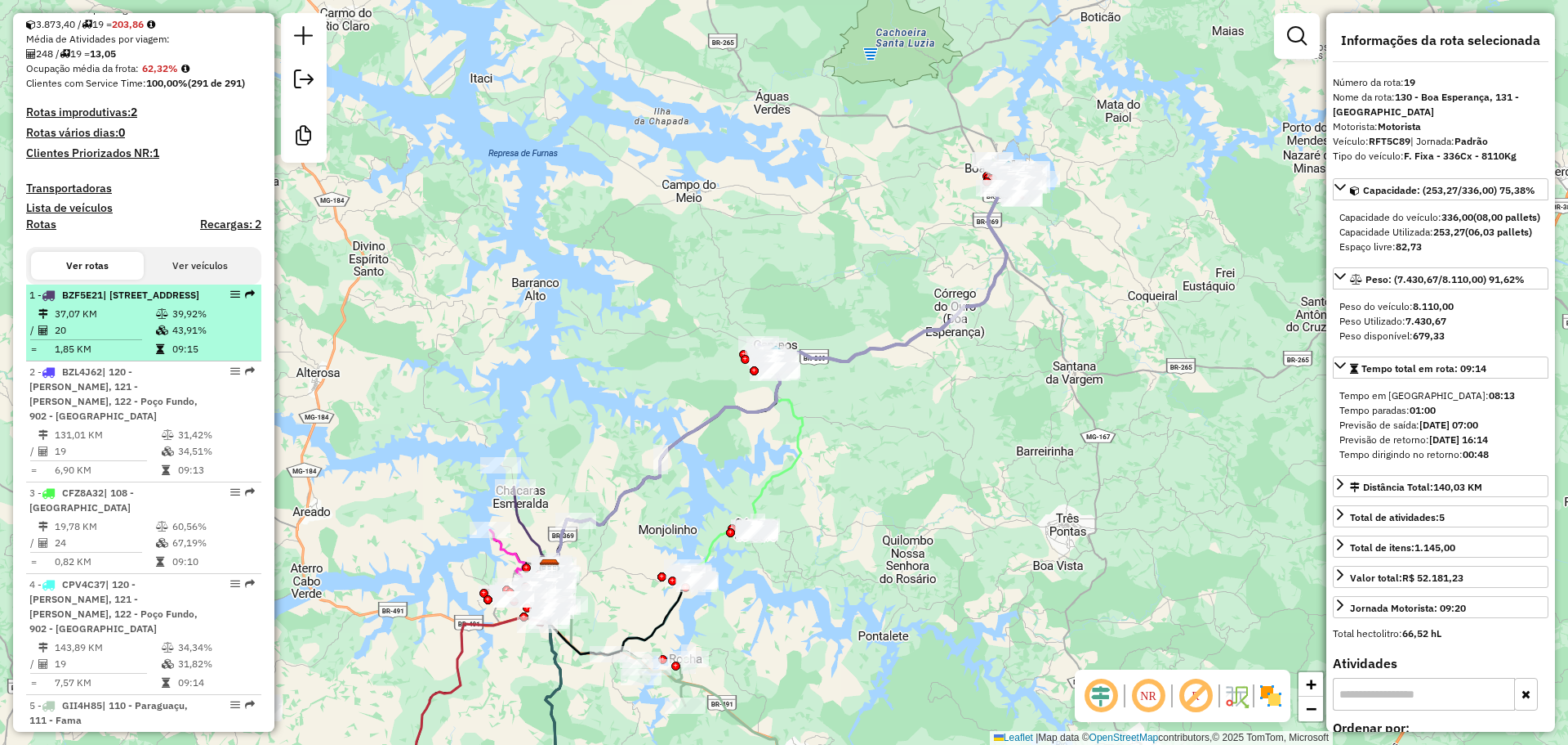
click at [169, 301] on span "| 107 - Santa Edwiges, 108 - Jardim Alvorada" at bounding box center [151, 294] width 97 height 12
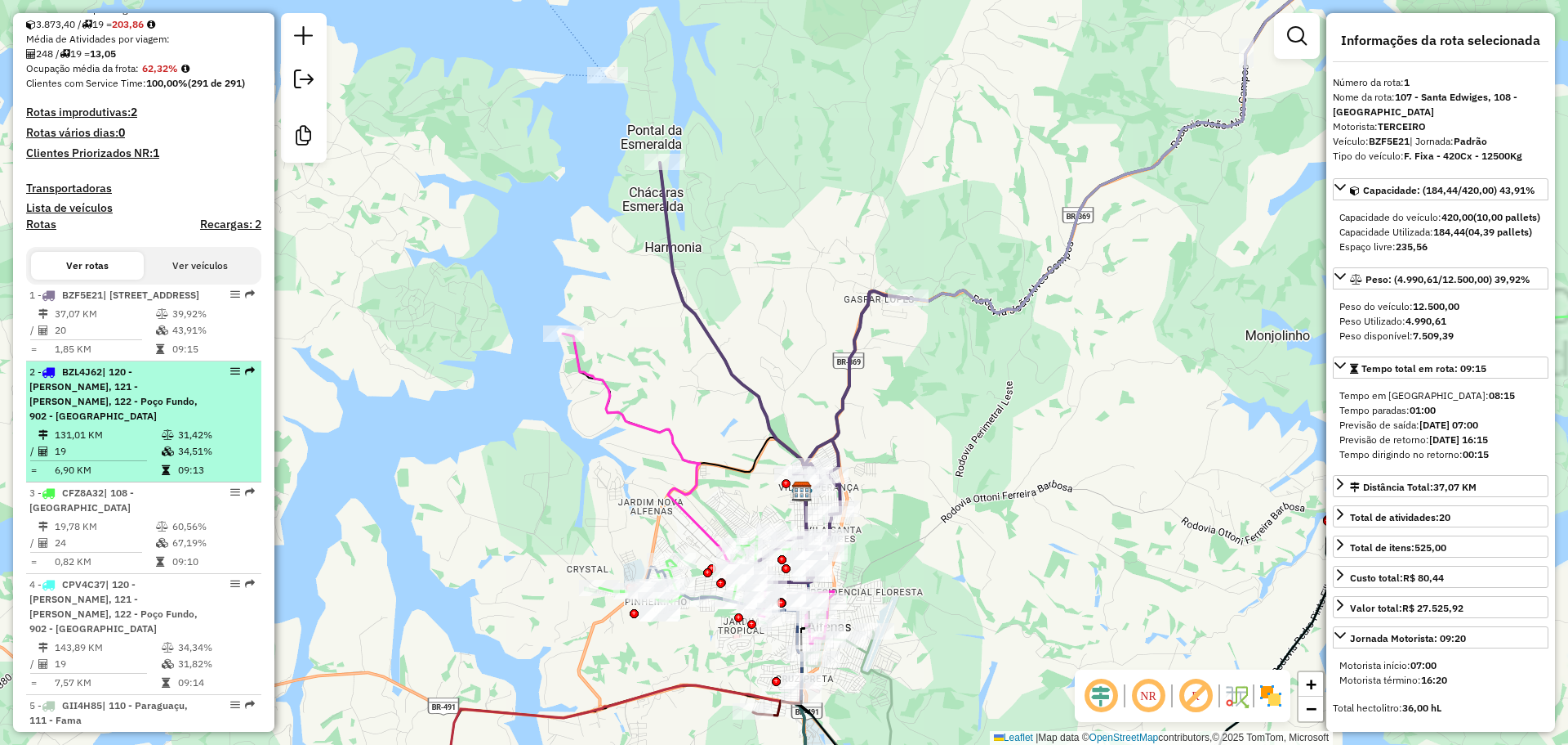
click at [168, 440] on icon at bounding box center [168, 435] width 12 height 10
